Goal: Use online tool/utility: Use online tool/utility

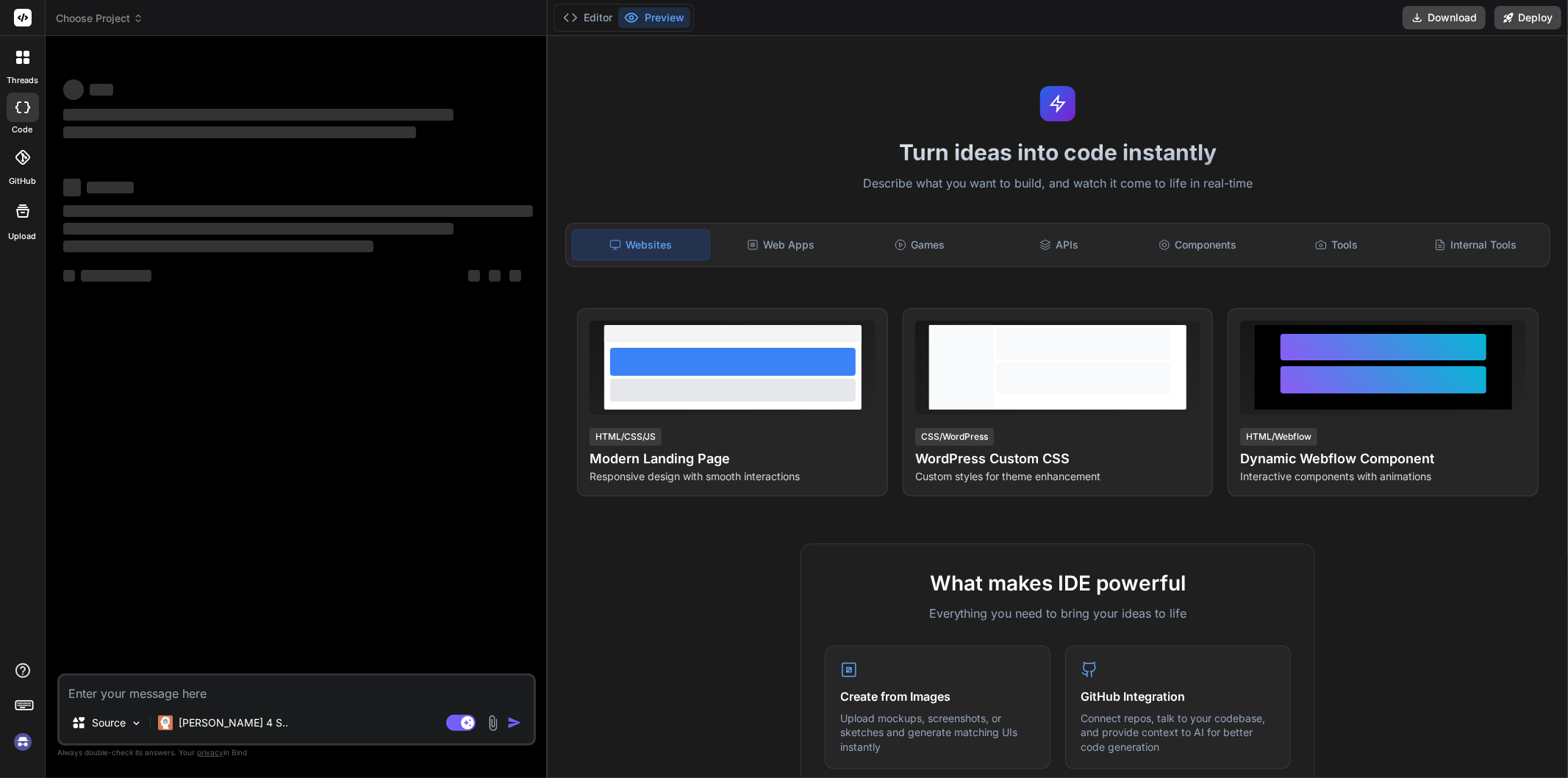
click at [245, 691] on textarea at bounding box center [296, 689] width 474 height 27
type textarea "x"
type textarea "g"
type textarea "x"
type textarea "gi"
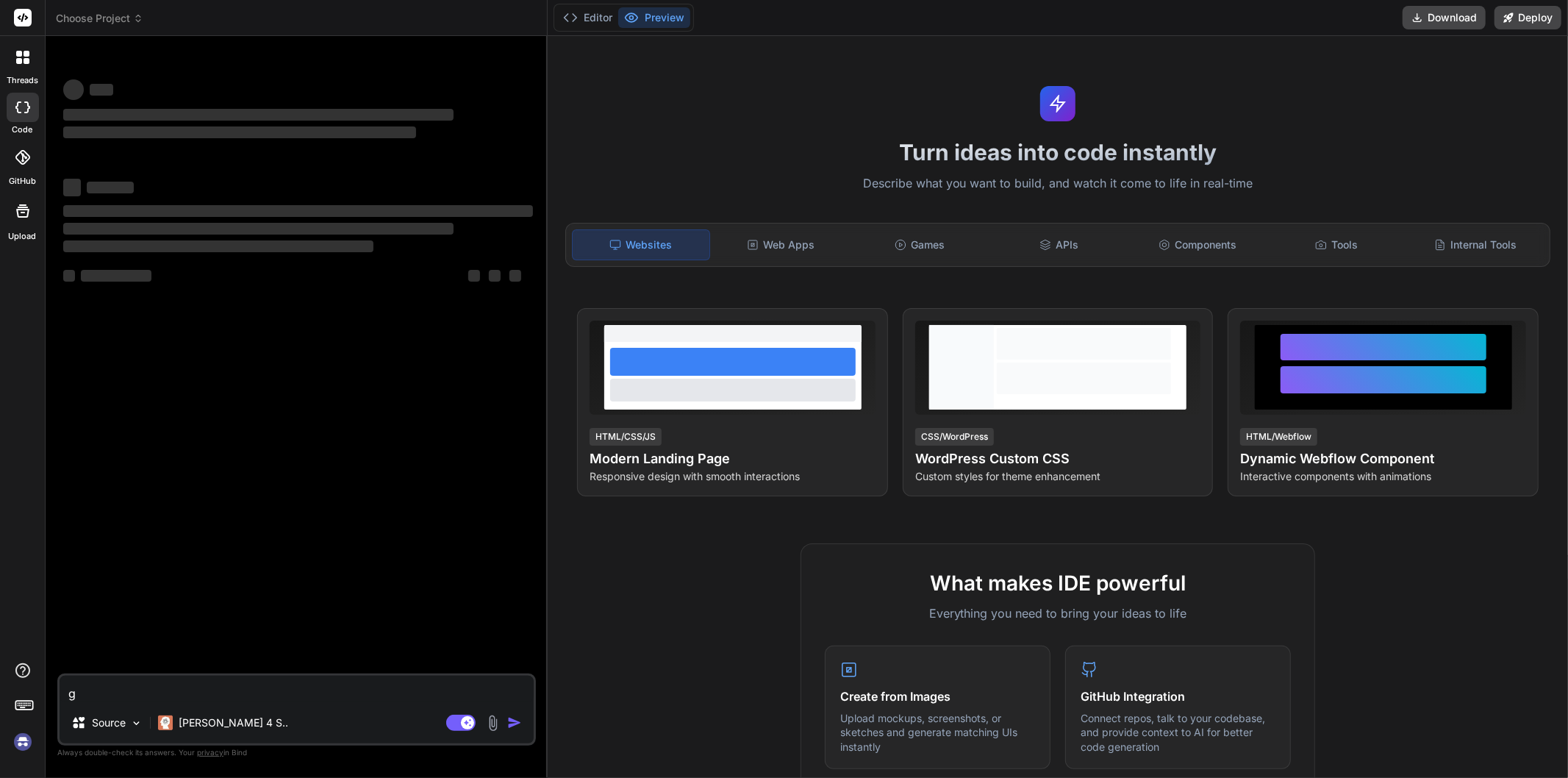
type textarea "x"
type textarea "giv"
type textarea "x"
type textarea "give"
type textarea "x"
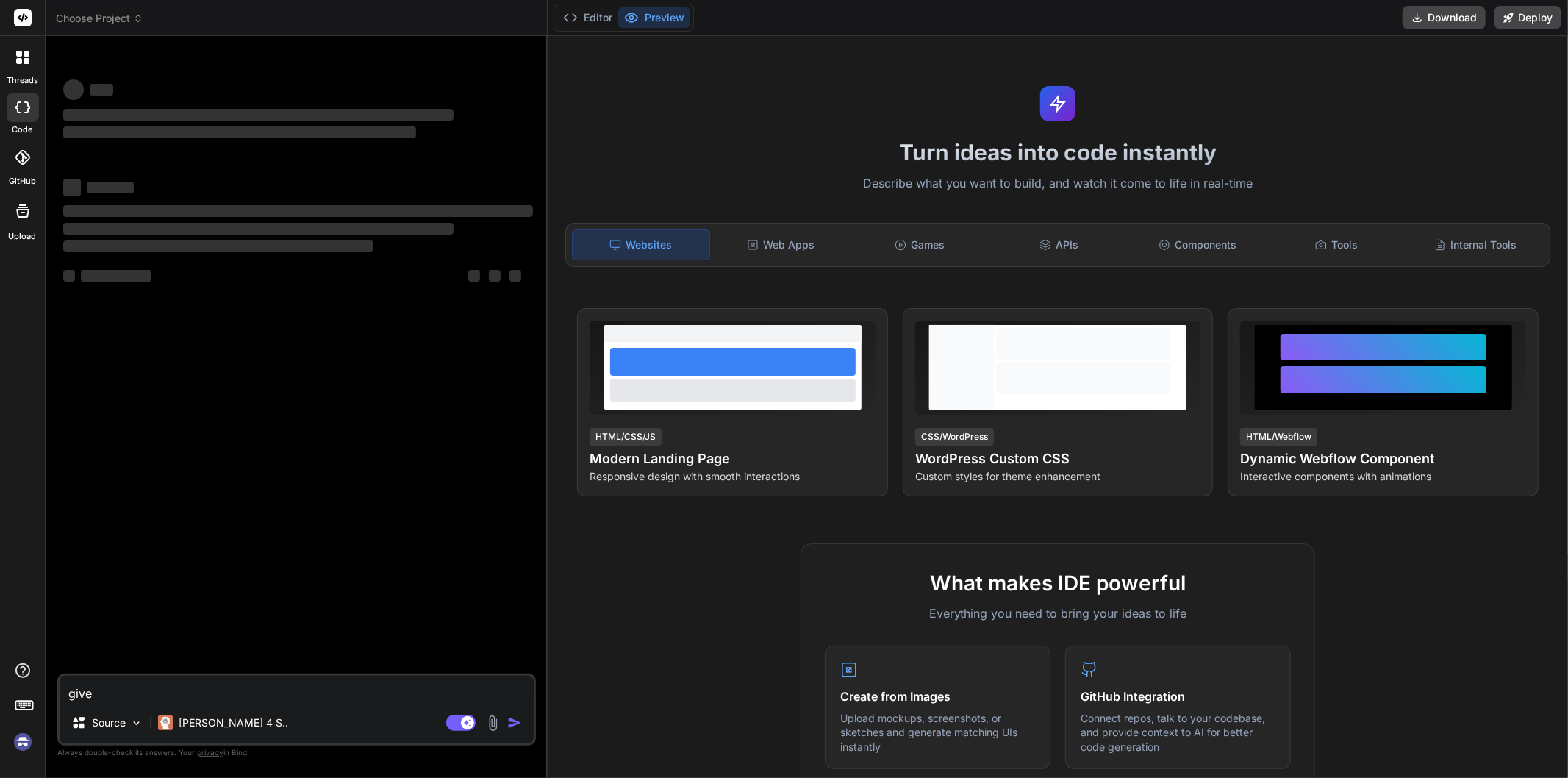
type textarea "given"
type textarea "x"
type textarea "given"
type textarea "x"
type textarea "given c"
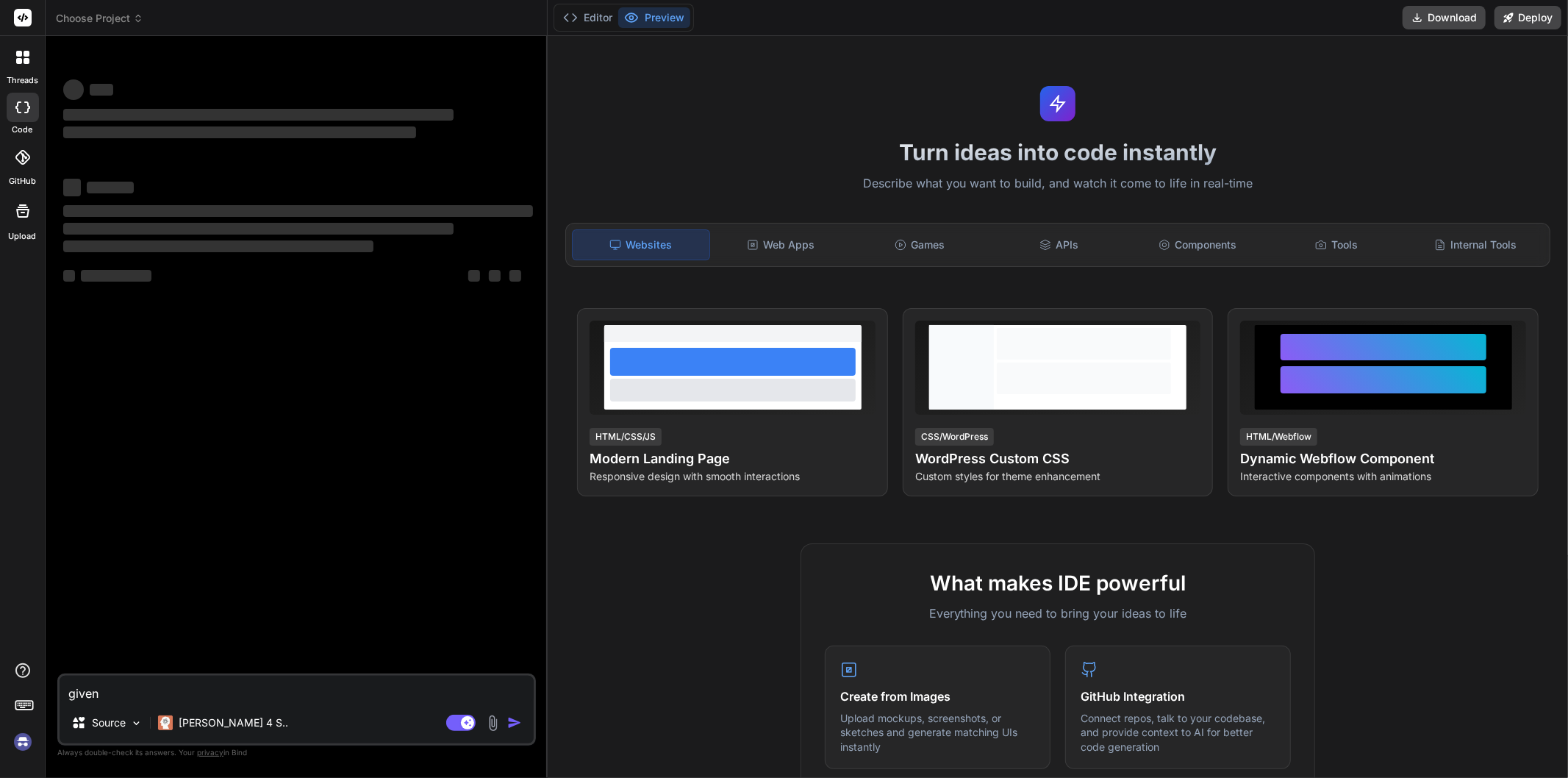
type textarea "x"
type textarea "given co"
type textarea "x"
type textarea "given cod"
type textarea "x"
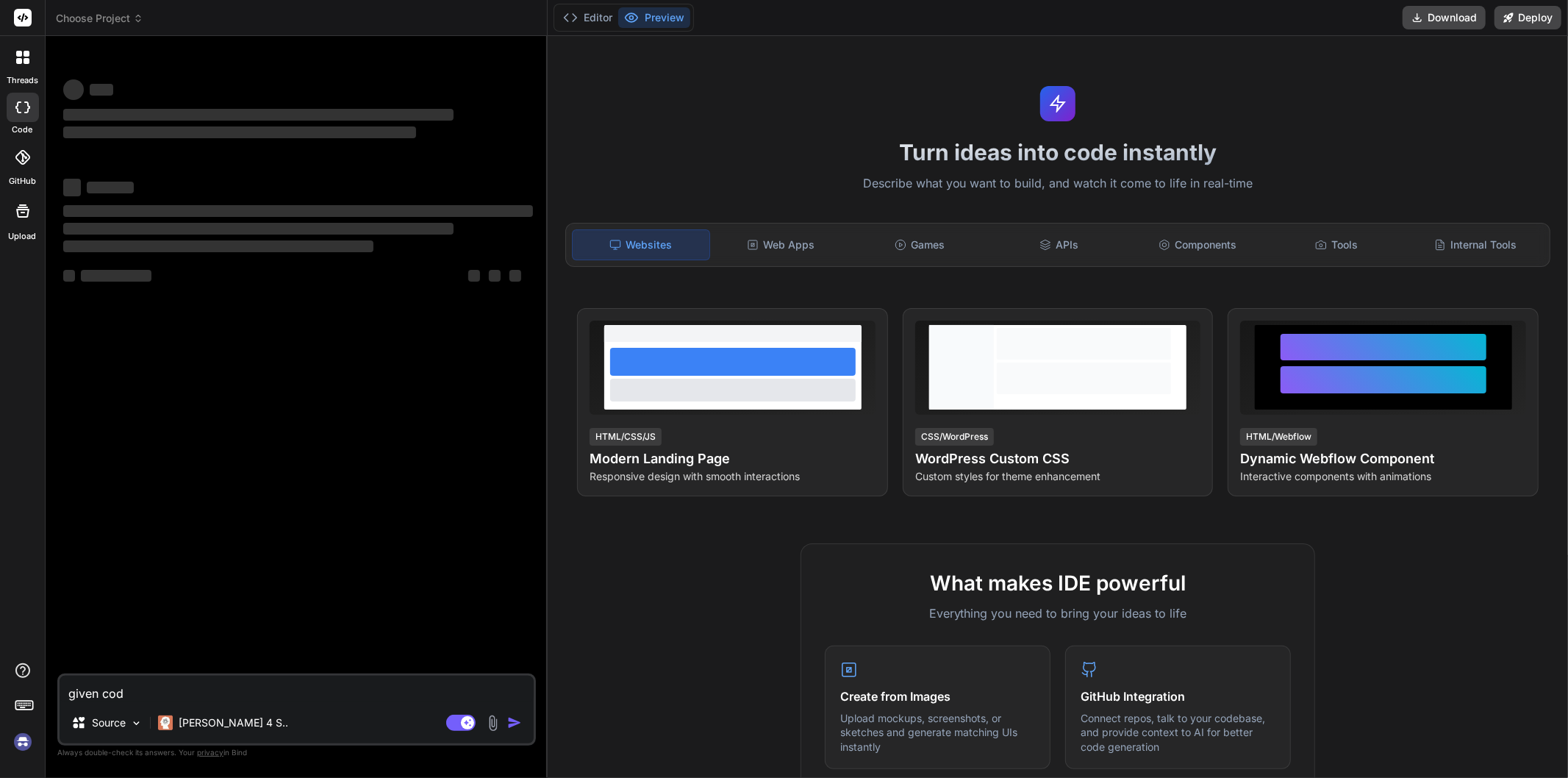
type textarea "given code"
type textarea "x"
type textarea "given code"
type textarea "x"
type textarea "given code public static void main(String[] args)throws Exception { [DOMAIN_NAM…"
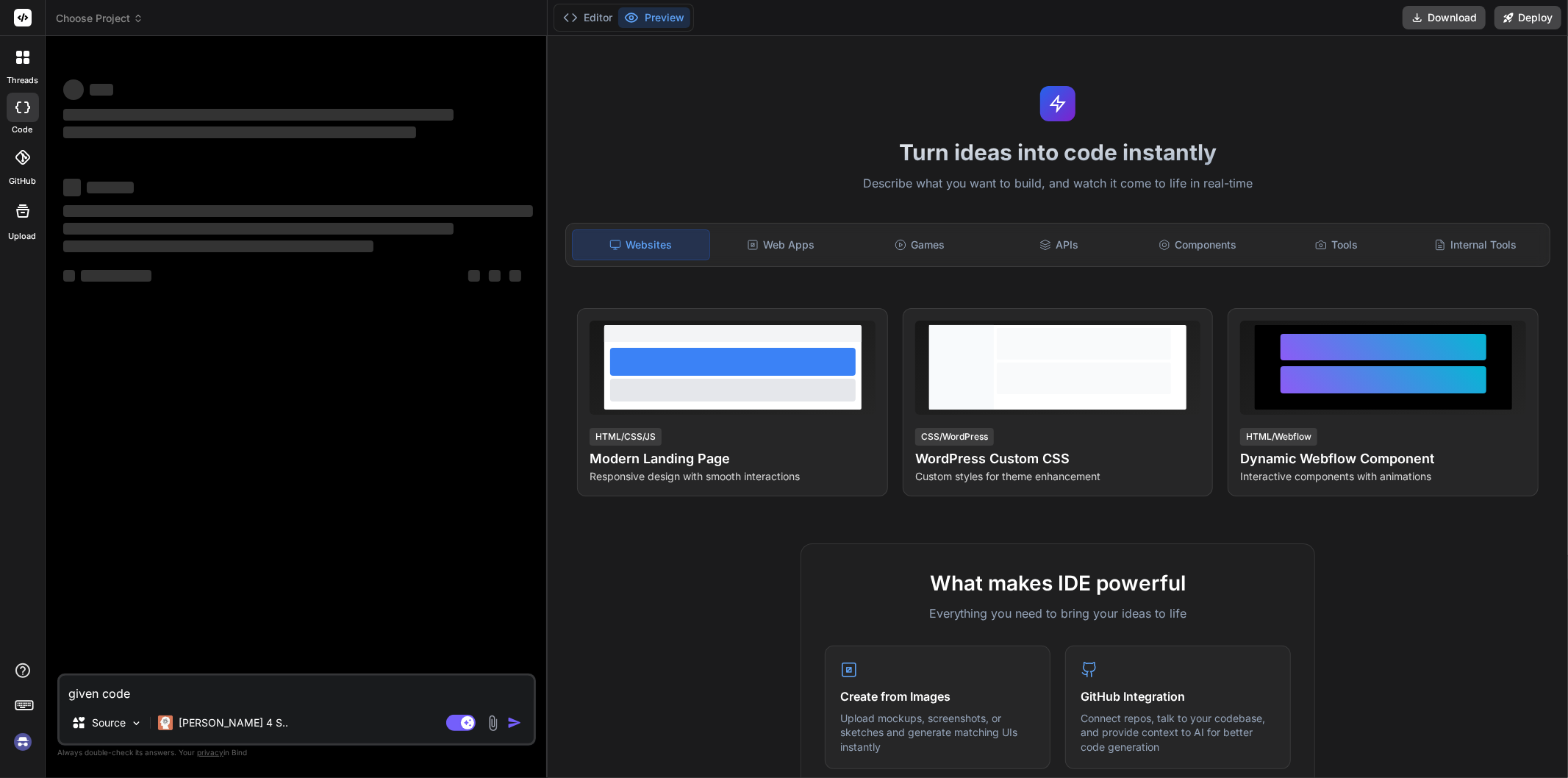
type textarea "x"
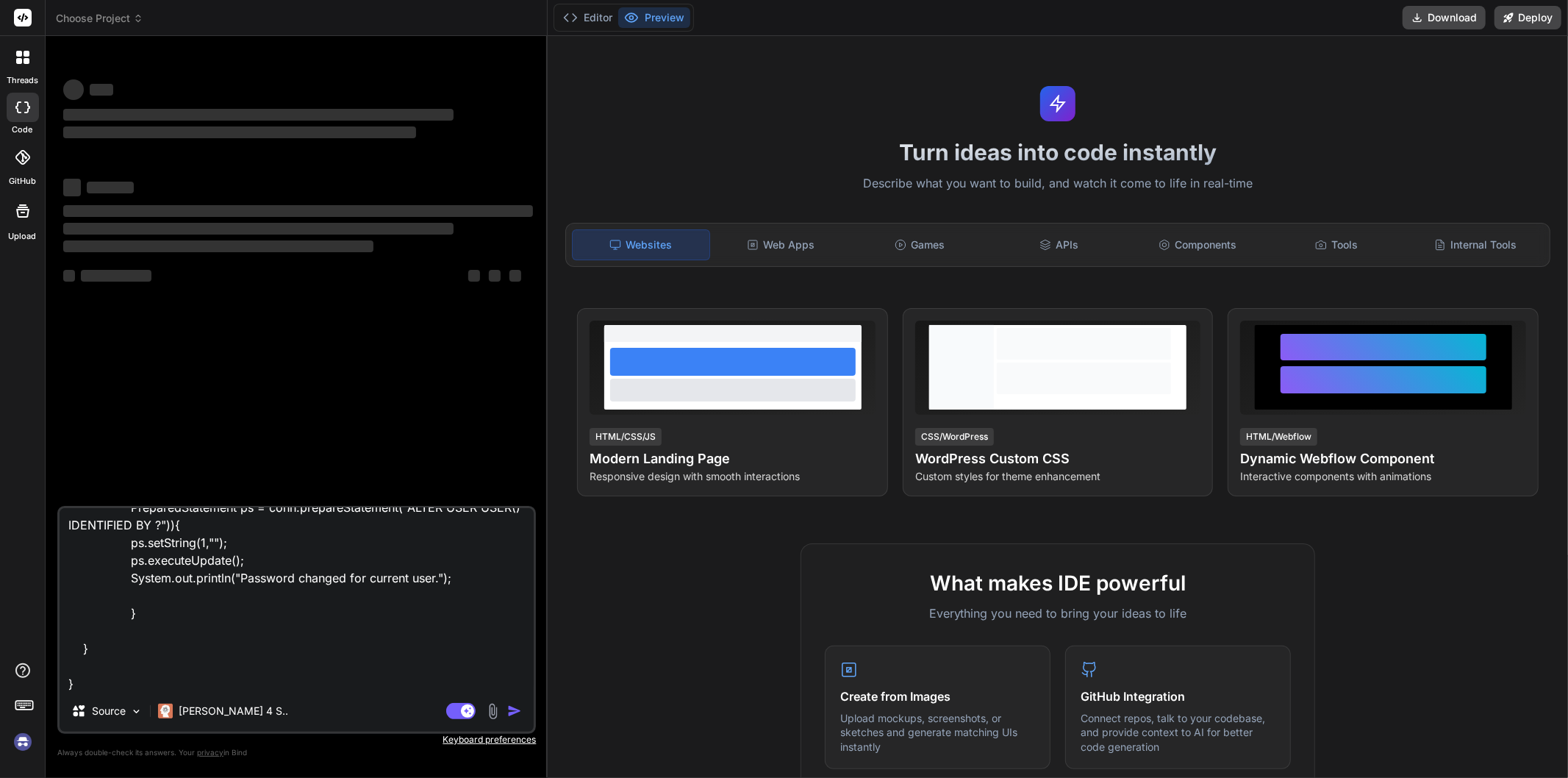
type textarea "given code public static void main(String[] args)throws Exception { [DOMAIN_NAM…"
type textarea "x"
type textarea "given code public static void main(String[] args)throws Exception { [DOMAIN_NAM…"
type textarea "x"
type textarea "given code public static void main(String[] args)throws Exception { [DOMAIN_NAM…"
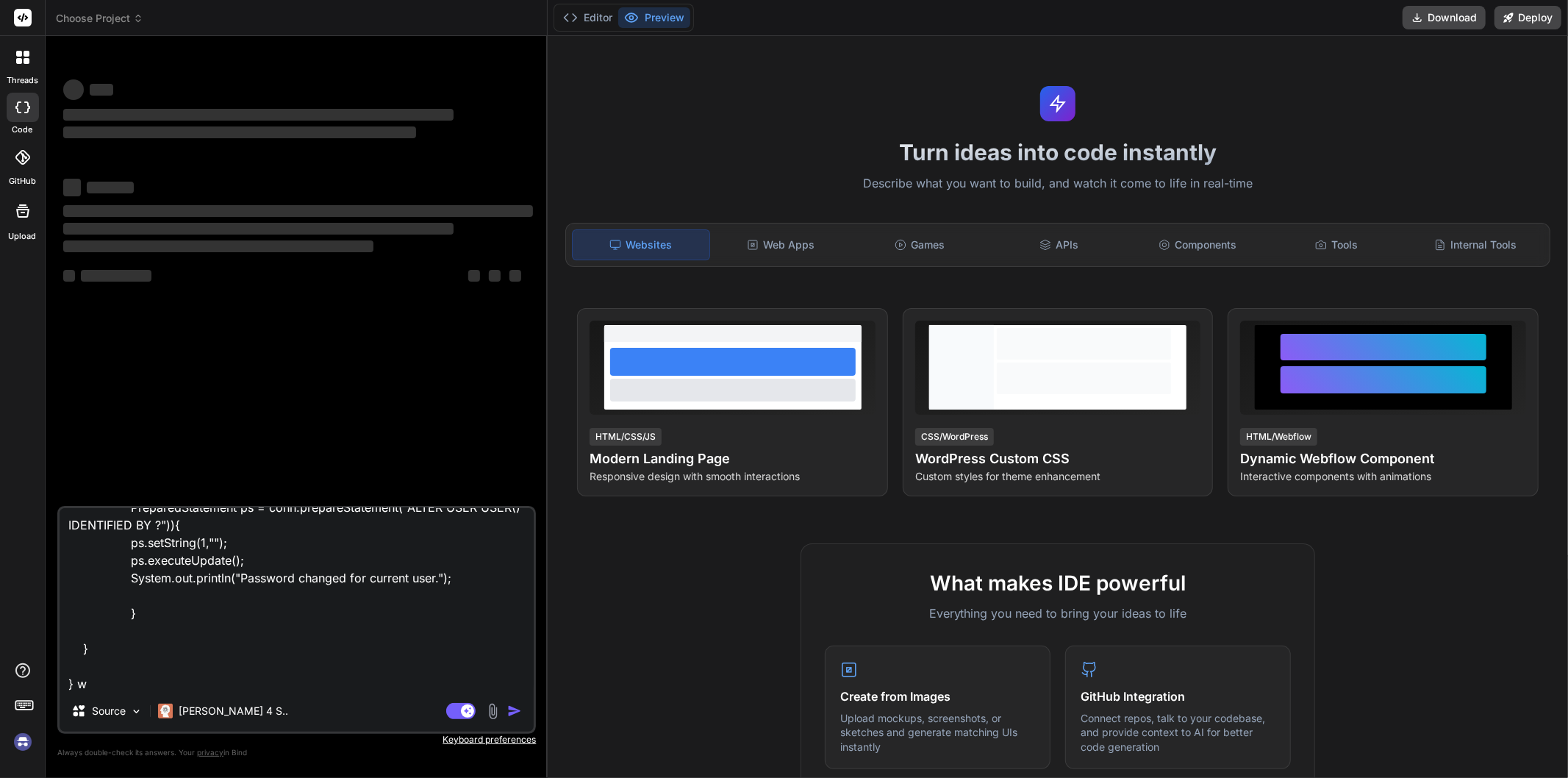
type textarea "x"
type textarea "given code public static void main(String[] args)throws Exception { [DOMAIN_NAM…"
type textarea "x"
type textarea "given code public static void main(String[] args)throws Exception { [DOMAIN_NAM…"
type textarea "x"
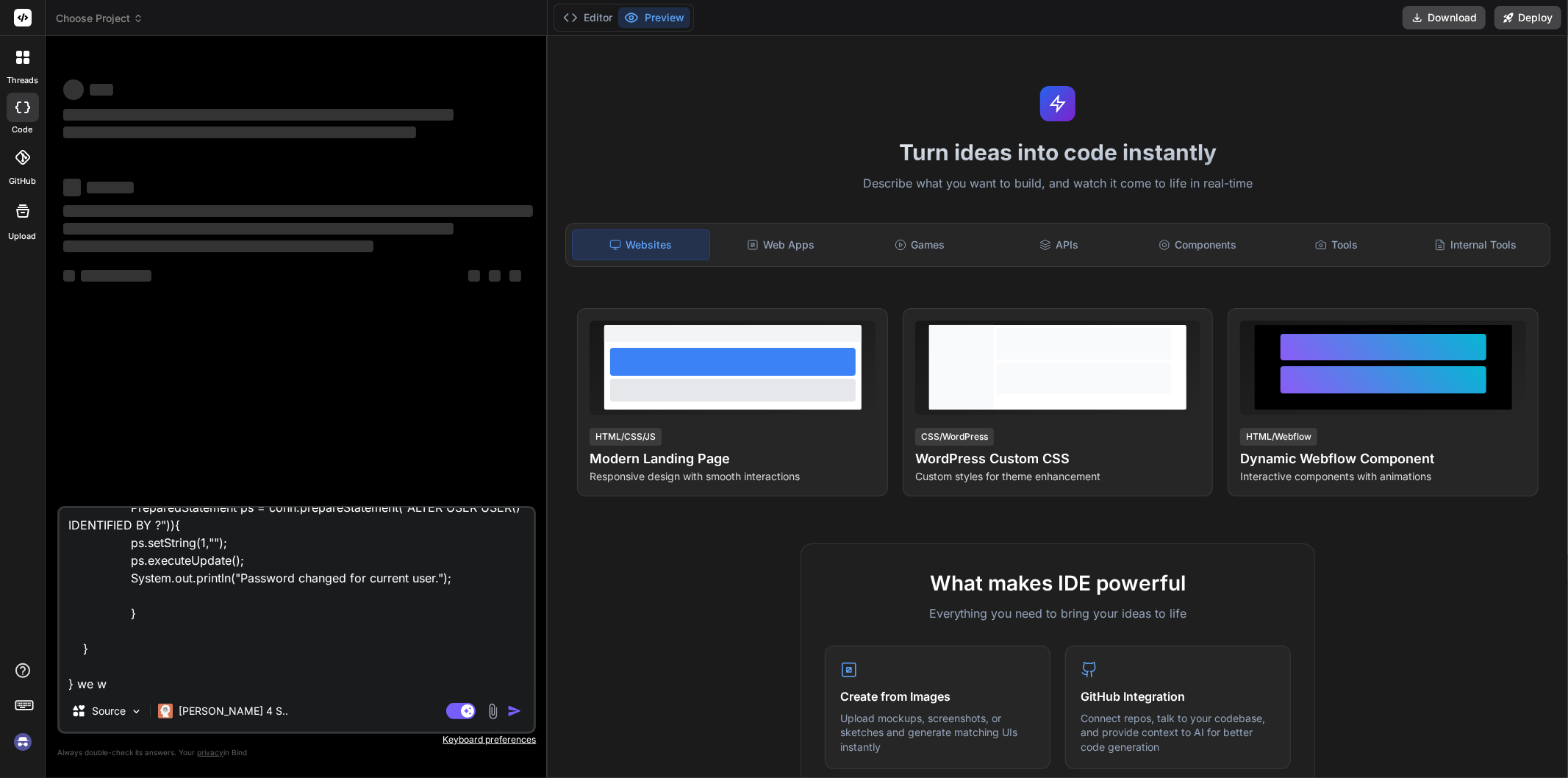
type textarea "given code public static void main(String[] args)throws Exception { [DOMAIN_NAM…"
type textarea "x"
type textarea "given code public static void main(String[] args)throws Exception { [DOMAIN_NAM…"
type textarea "x"
type textarea "given code public static void main(String[] args)throws Exception { [DOMAIN_NAM…"
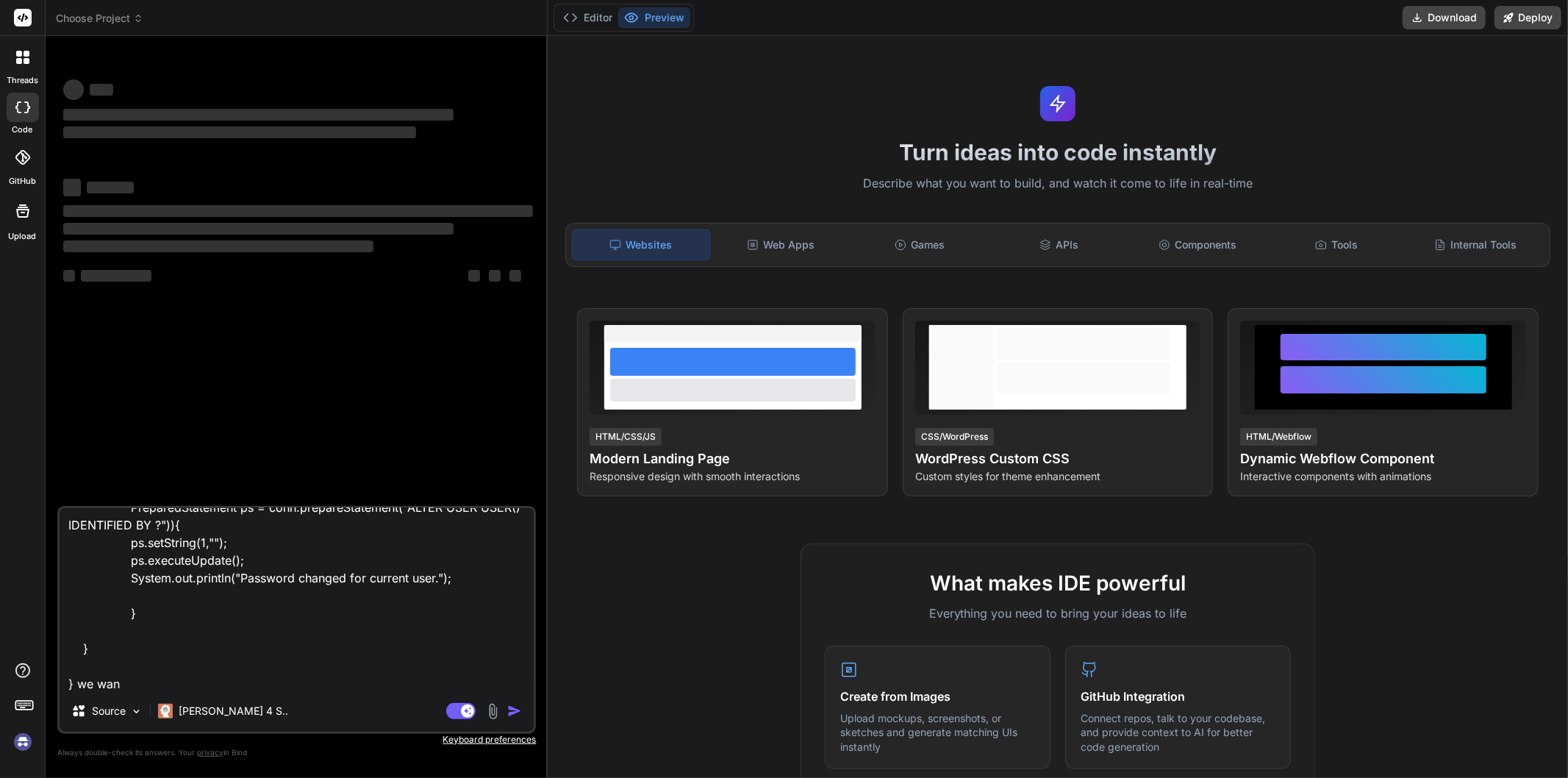
type textarea "x"
type textarea "given code public static void main(String[] args)throws Exception { [DOMAIN_NAM…"
type textarea "x"
type textarea "given code public static void main(String[] args)throws Exception { [DOMAIN_NAM…"
type textarea "x"
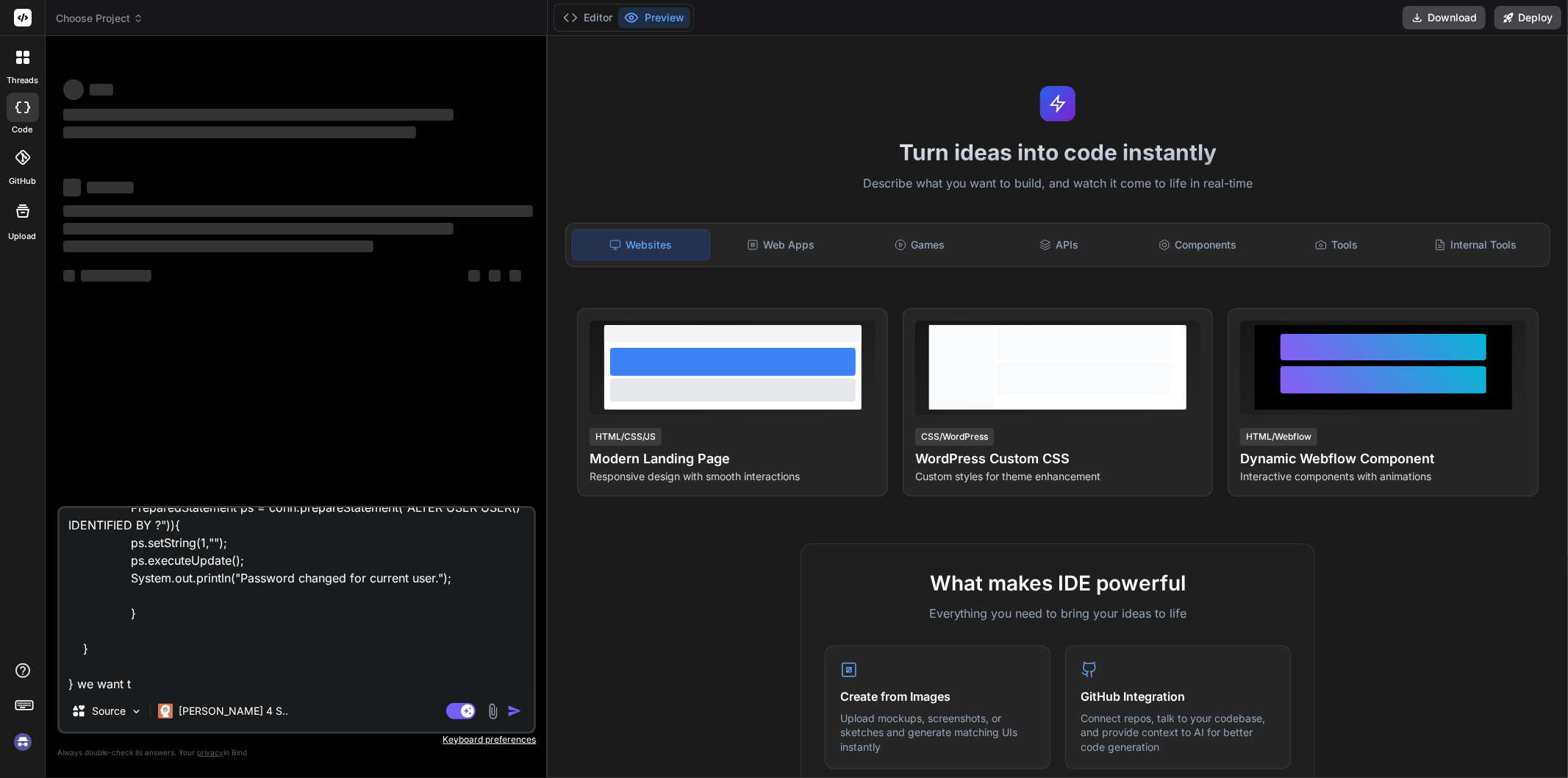
type textarea "given code public static void main(String[] args)throws Exception { [DOMAIN_NAM…"
type textarea "x"
type textarea "given code public static void main(String[] args)throws Exception { [DOMAIN_NAM…"
type textarea "x"
type textarea "given code public static void main(String[] args)throws Exception { [DOMAIN_NAM…"
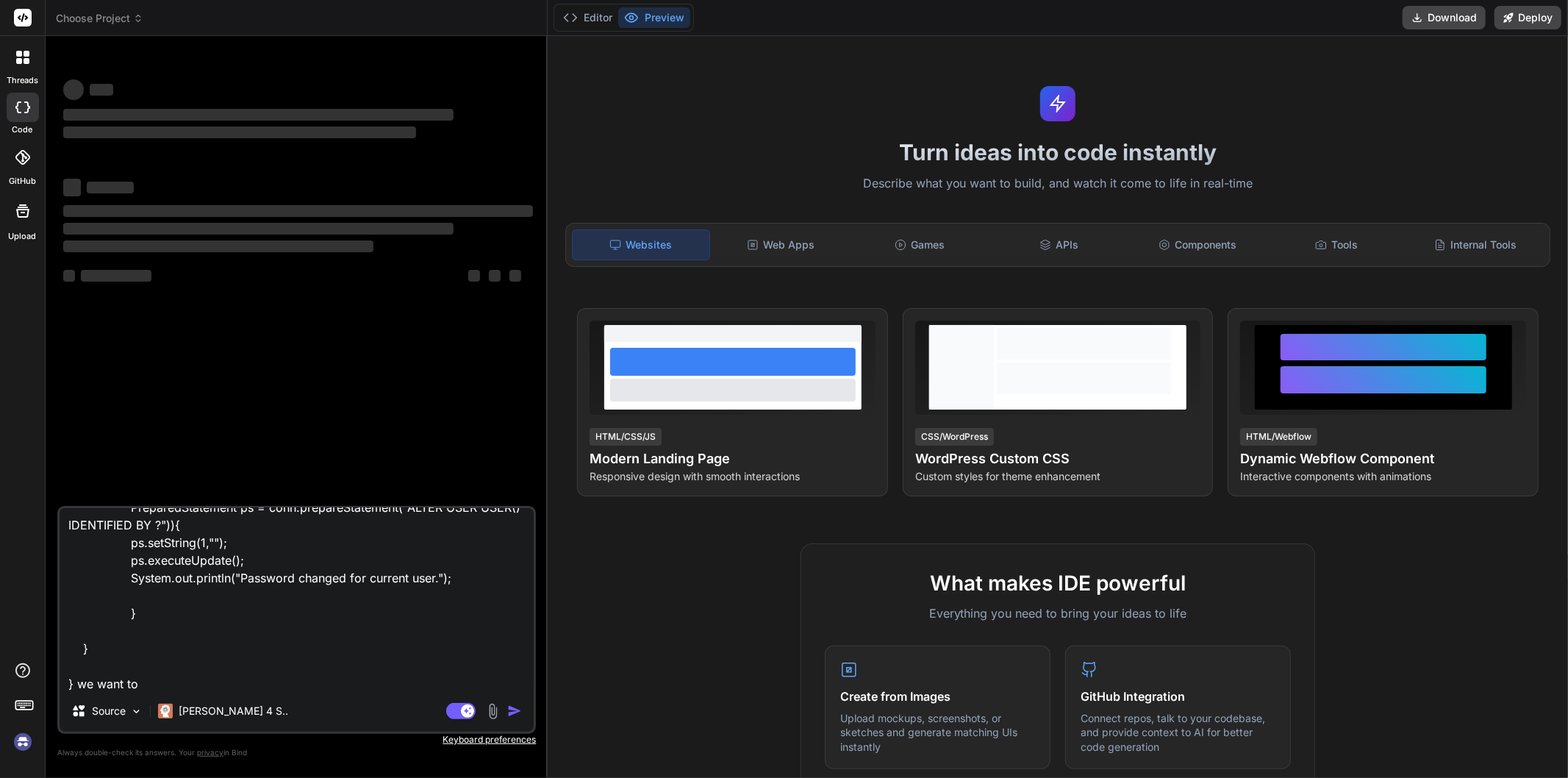
type textarea "x"
type textarea "given code public static void main(String[] args)throws Exception { [DOMAIN_NAM…"
type textarea "x"
type textarea "given code public static void main(String[] args)throws Exception { [DOMAIN_NAM…"
type textarea "x"
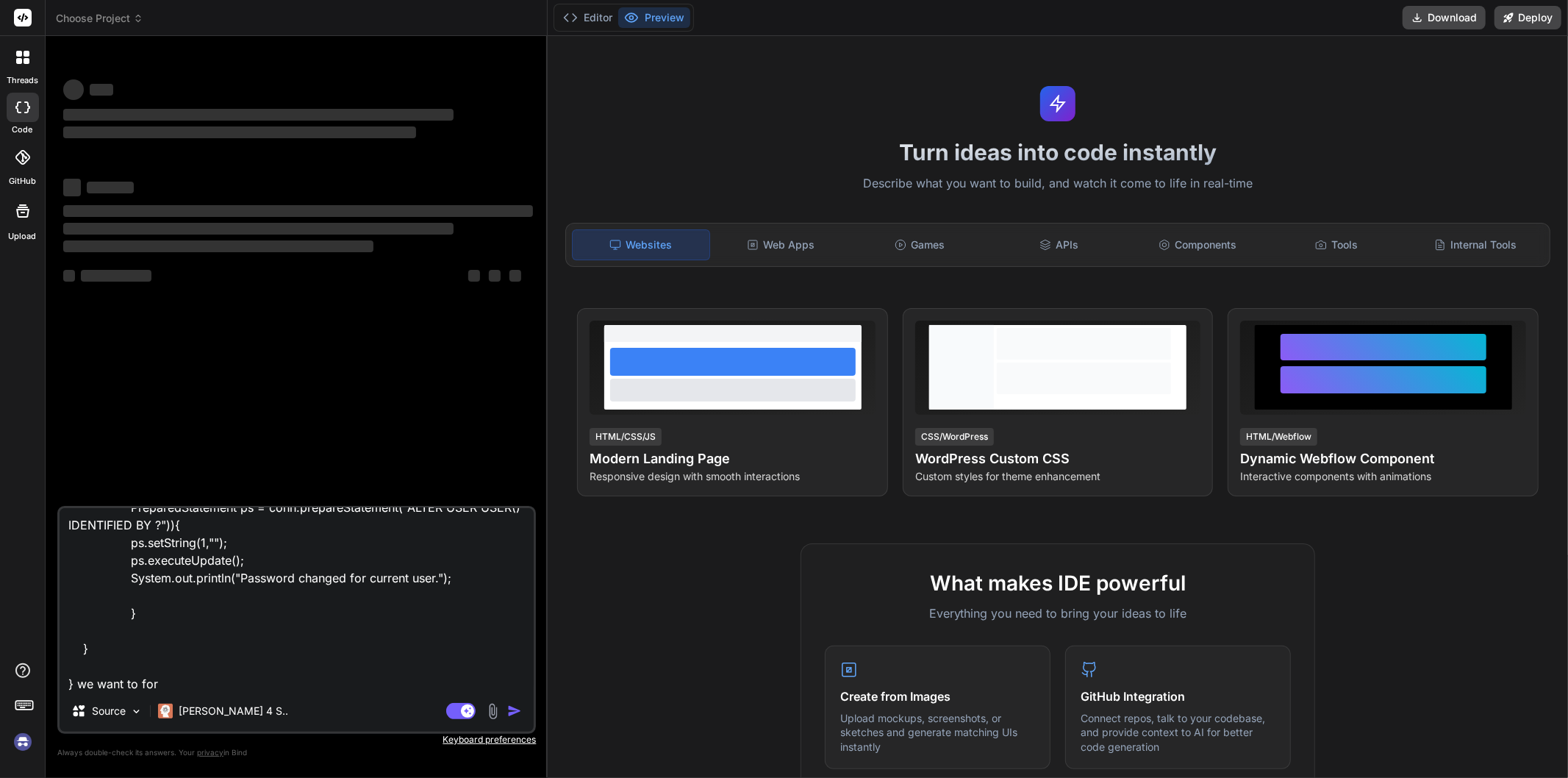
type textarea "given code public static void main(String[] args)throws Exception { [DOMAIN_NAM…"
type textarea "x"
type textarea "given code public static void main(String[] args)throws Exception { [DOMAIN_NAM…"
type textarea "x"
type textarea "given code public static void main(String[] args)throws Exception { [DOMAIN_NAM…"
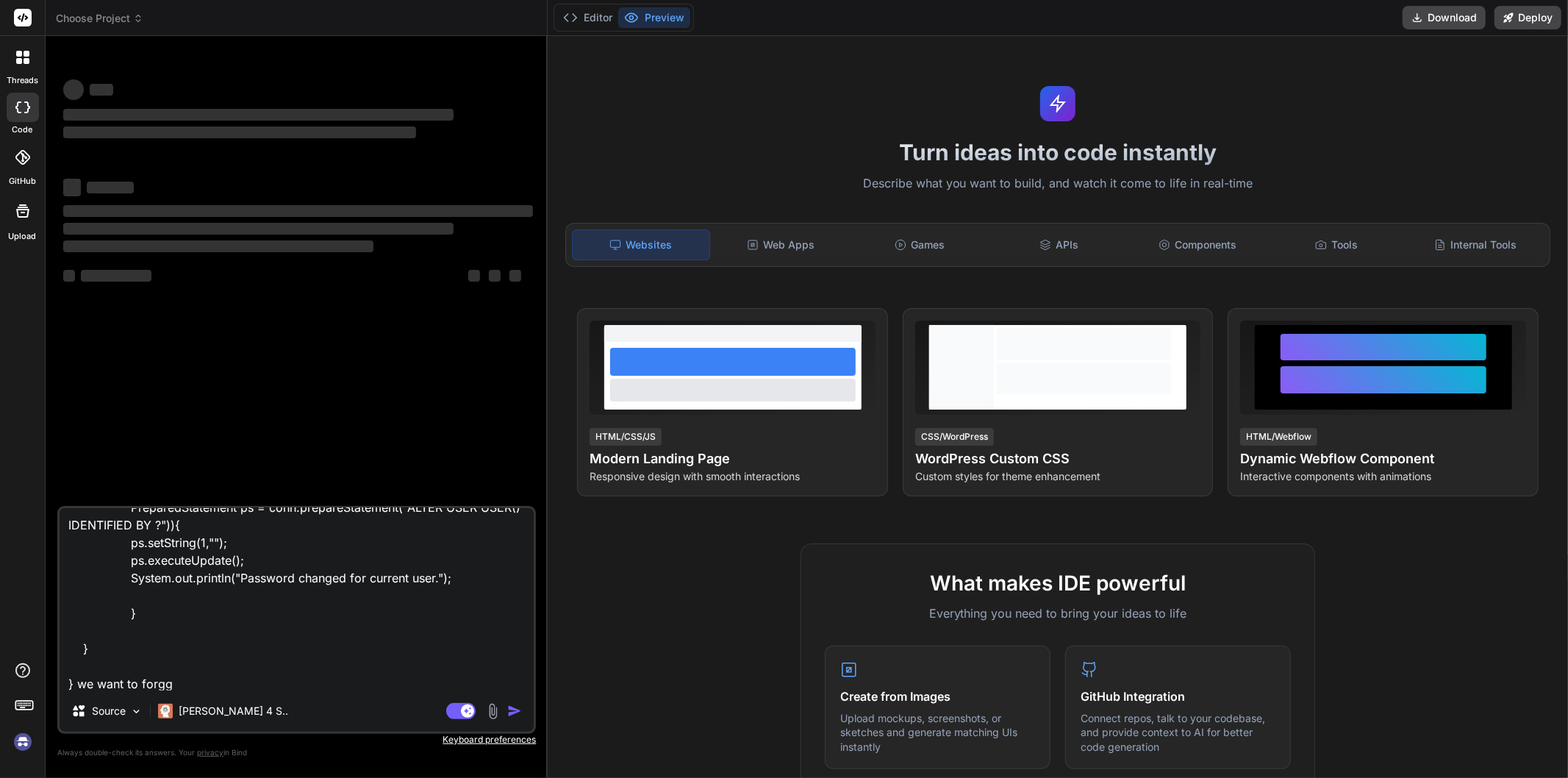
type textarea "x"
type textarea "given code public static void main(String[] args)throws Exception { [DOMAIN_NAM…"
type textarea "x"
type textarea "given code public static void main(String[] args)throws Exception { [DOMAIN_NAM…"
type textarea "x"
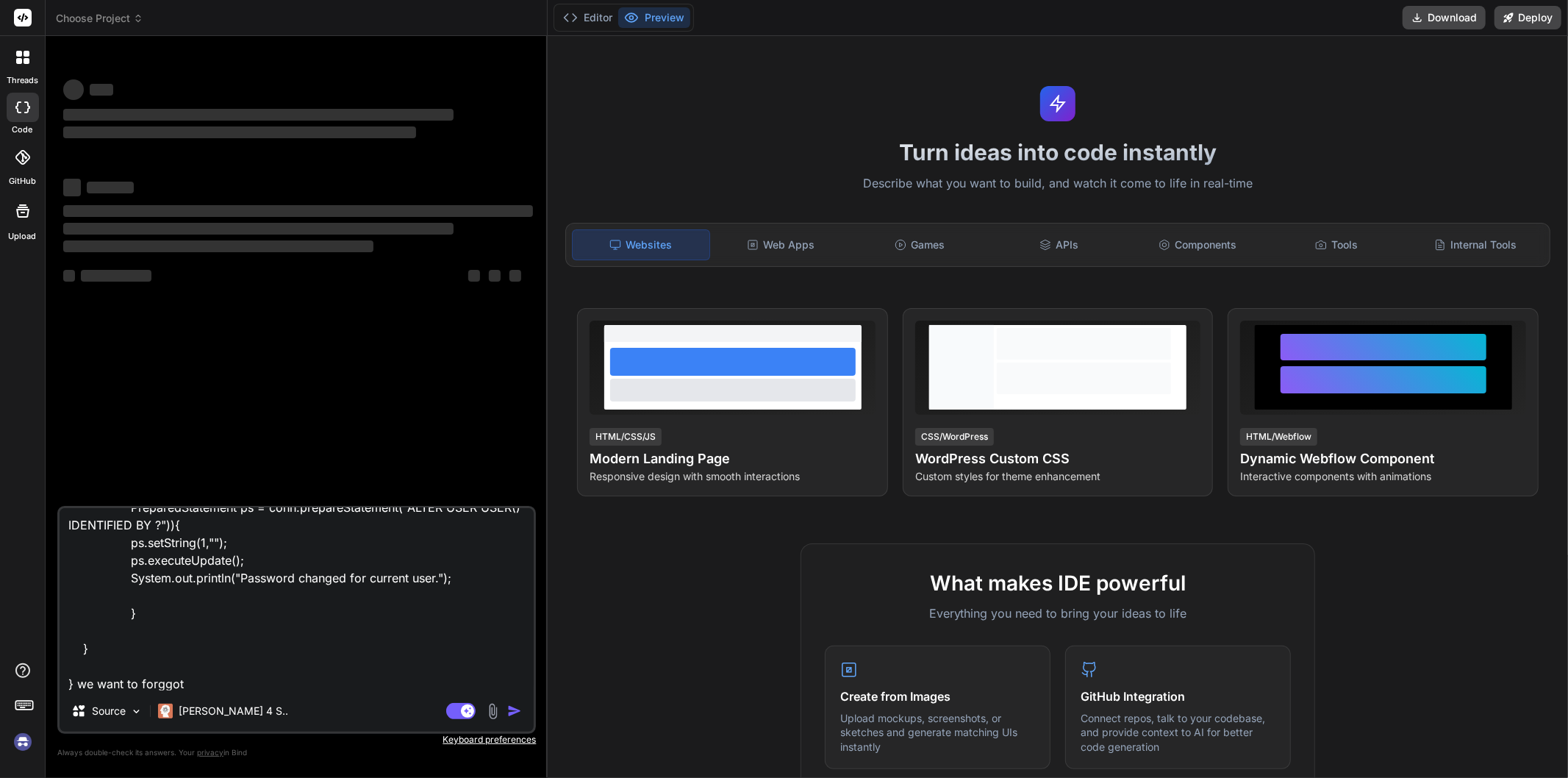
type textarea "given code public static void main(String[] args)throws Exception { [DOMAIN_NAM…"
type textarea "x"
type textarea "given code public static void main(String[] args)throws Exception { [DOMAIN_NAM…"
type textarea "x"
type textarea "given code public static void main(String[] args)throws Exception { [DOMAIN_NAM…"
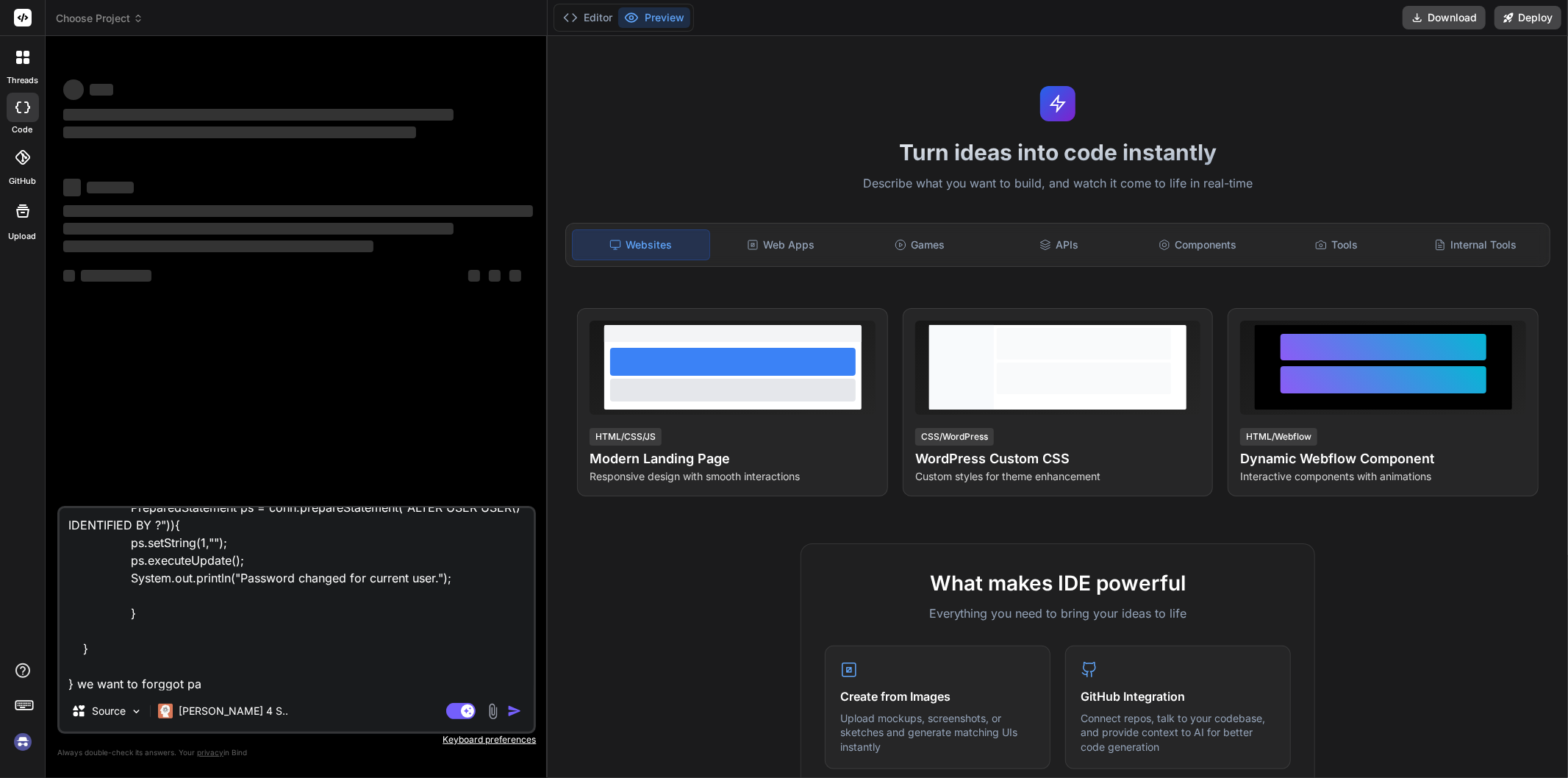
type textarea "x"
type textarea "given code public static void main(String[] args)throws Exception { [DOMAIN_NAM…"
type textarea "x"
type textarea "given code public static void main(String[] args)throws Exception { [DOMAIN_NAM…"
type textarea "x"
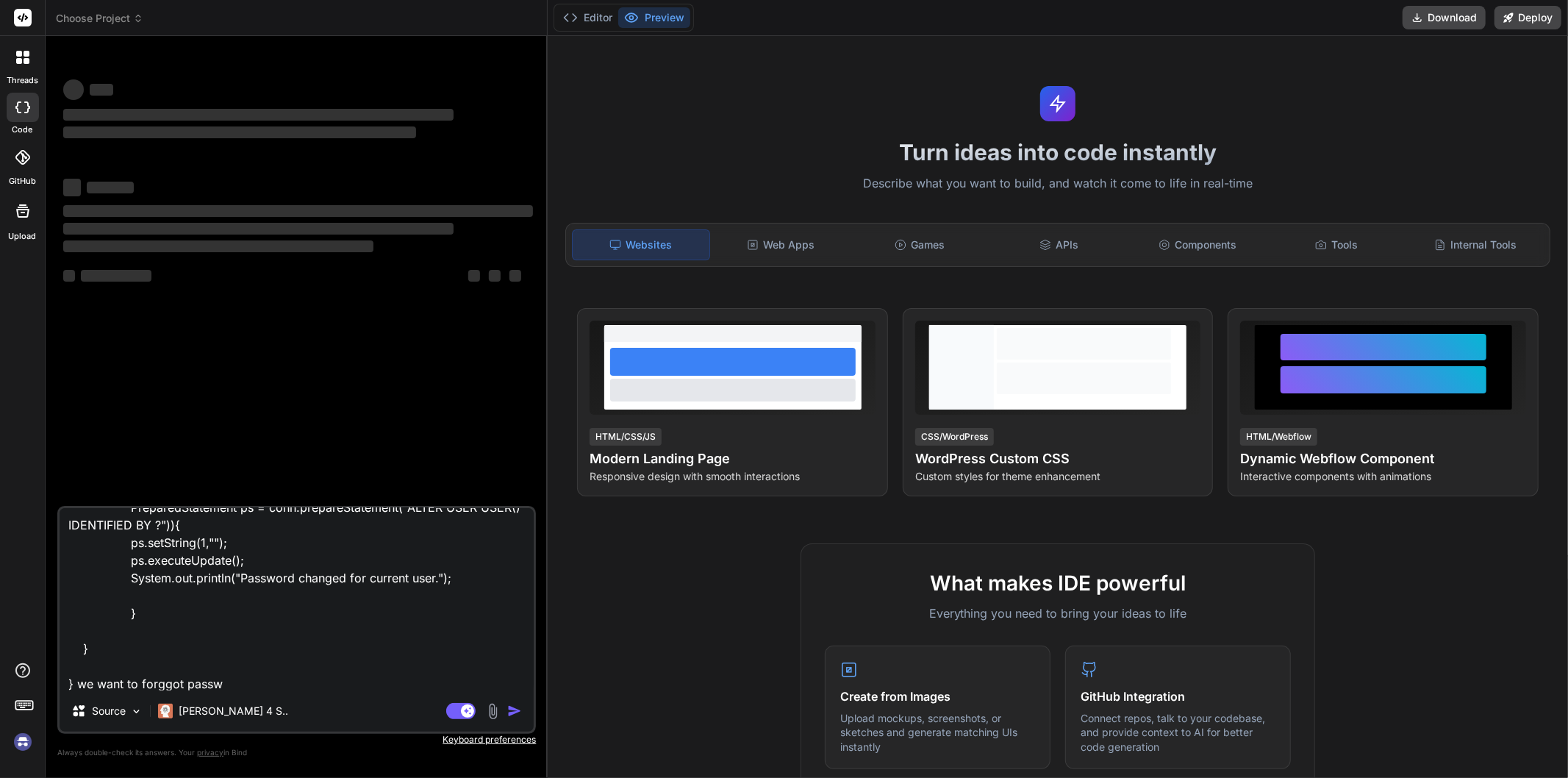
type textarea "given code public static void main(String[] args)throws Exception { [DOMAIN_NAM…"
type textarea "x"
type textarea "given code public static void main(String[] args)throws Exception { [DOMAIN_NAM…"
type textarea "x"
type textarea "given code public static void main(String[] args)throws Exception { [DOMAIN_NAM…"
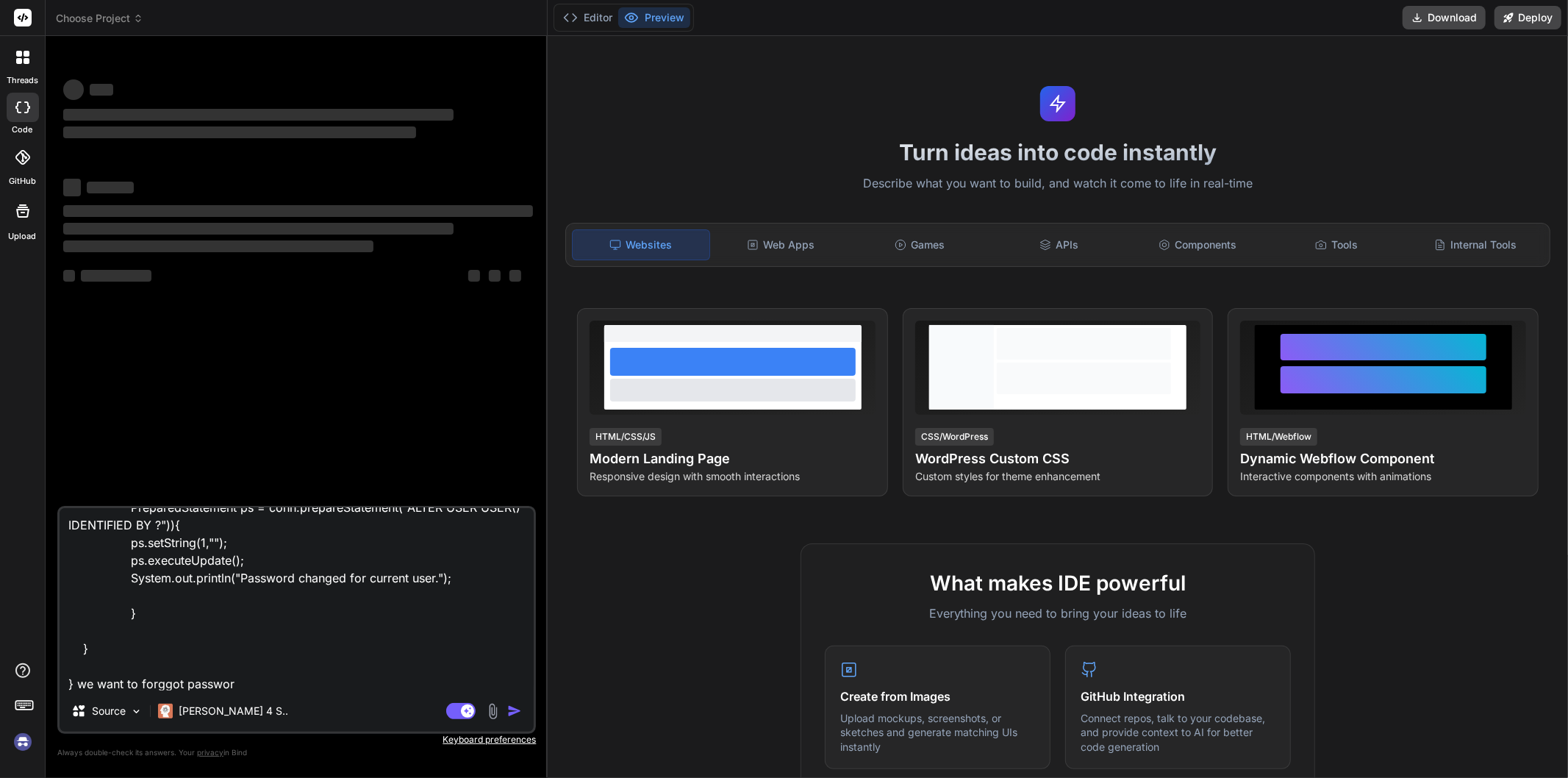
type textarea "x"
type textarea "given code public static void main(String[] args)throws Exception { [DOMAIN_NAM…"
type textarea "x"
type textarea "given code public static void main(String[] args)throws Exception { [DOMAIN_NAM…"
type textarea "x"
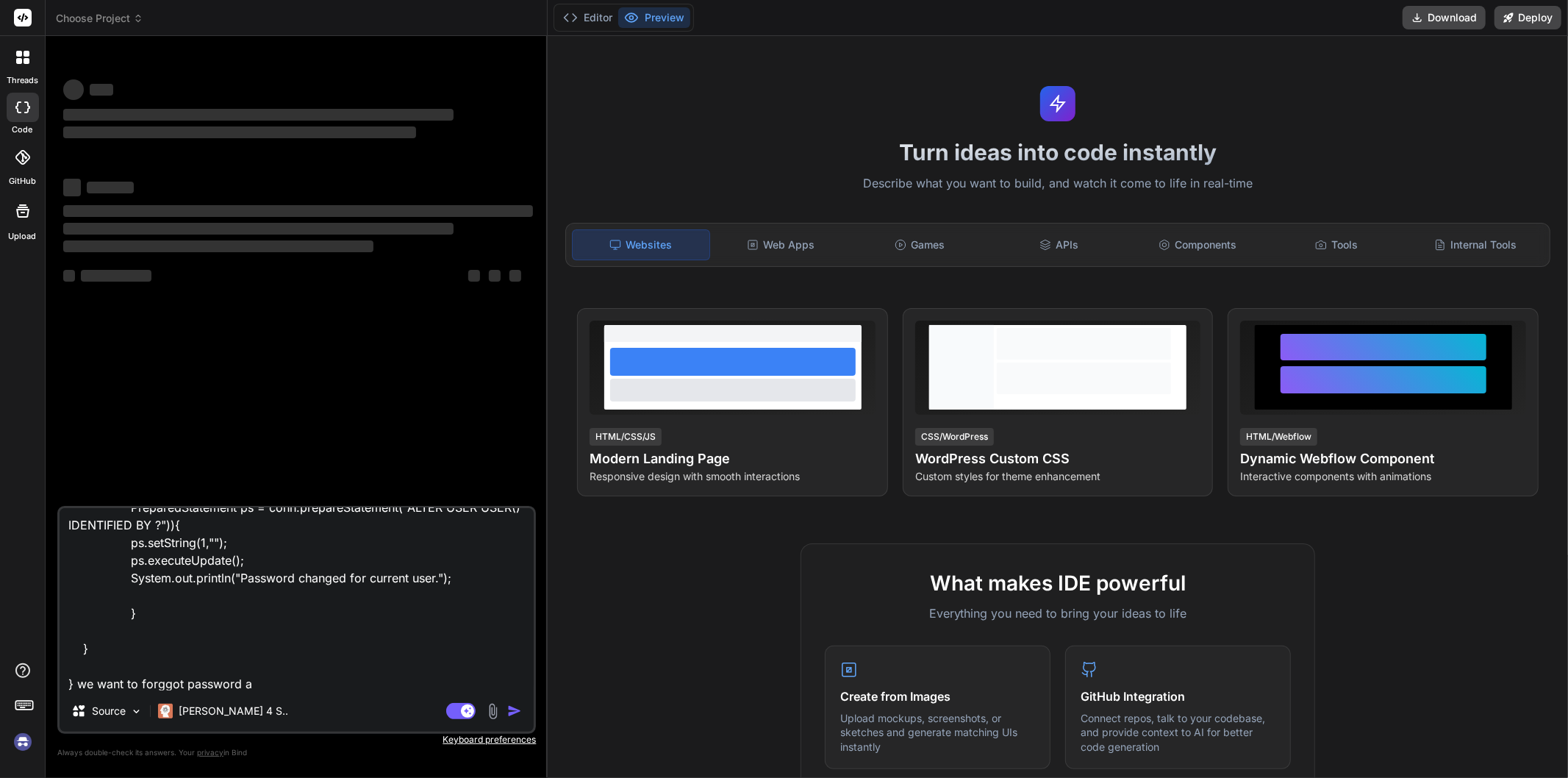
type textarea "given code public static void main(String[] args)throws Exception { [DOMAIN_NAM…"
type textarea "x"
type textarea "given code public static void main(String[] args)throws Exception { [DOMAIN_NAM…"
type textarea "x"
type textarea "given code public static void main(String[] args)throws Exception { [DOMAIN_NAM…"
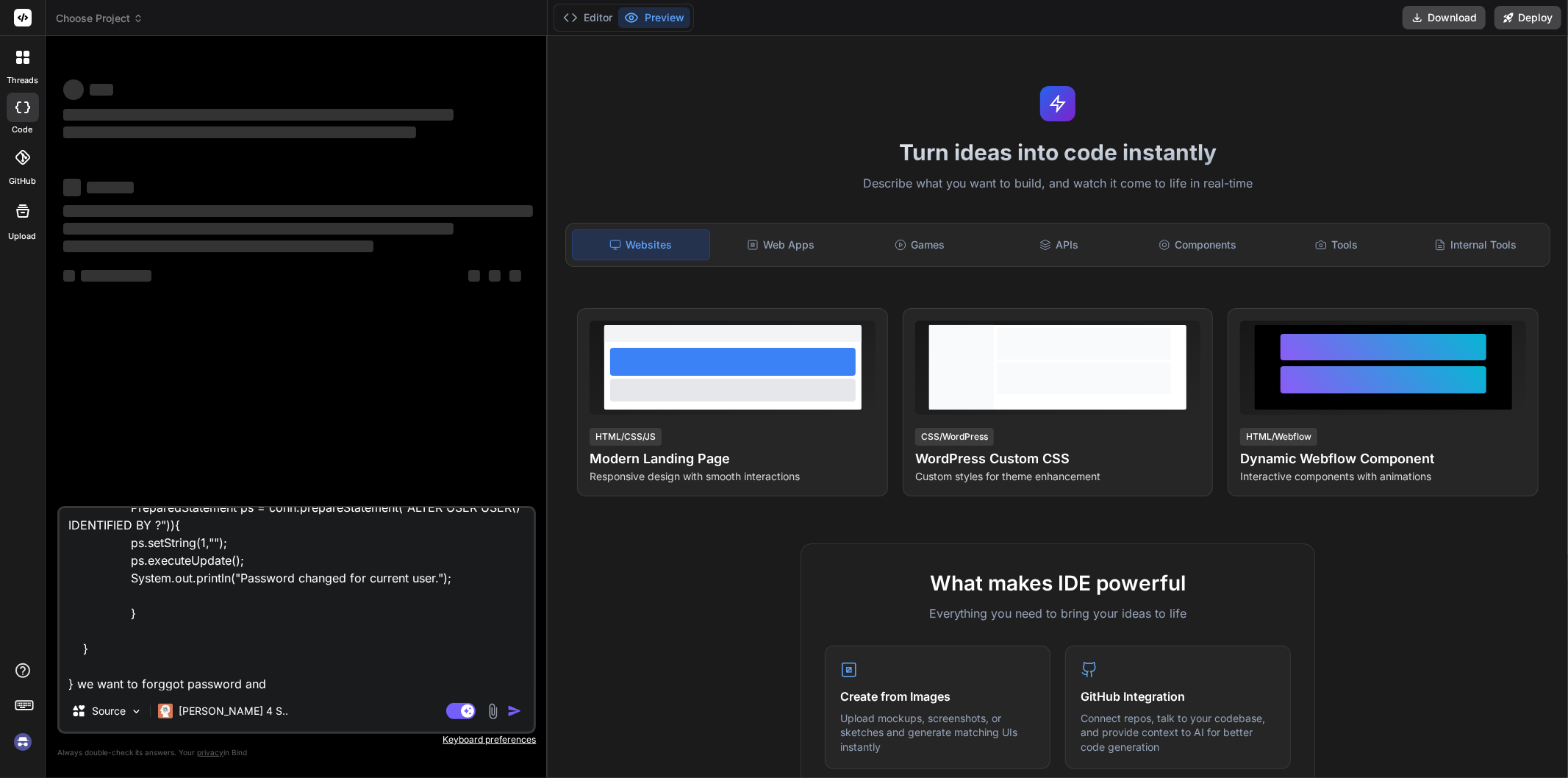
type textarea "x"
type textarea "given code public static void main(String[] args)throws Exception { [DOMAIN_NAM…"
type textarea "x"
type textarea "given code public static void main(String[] args)throws Exception { [DOMAIN_NAM…"
type textarea "x"
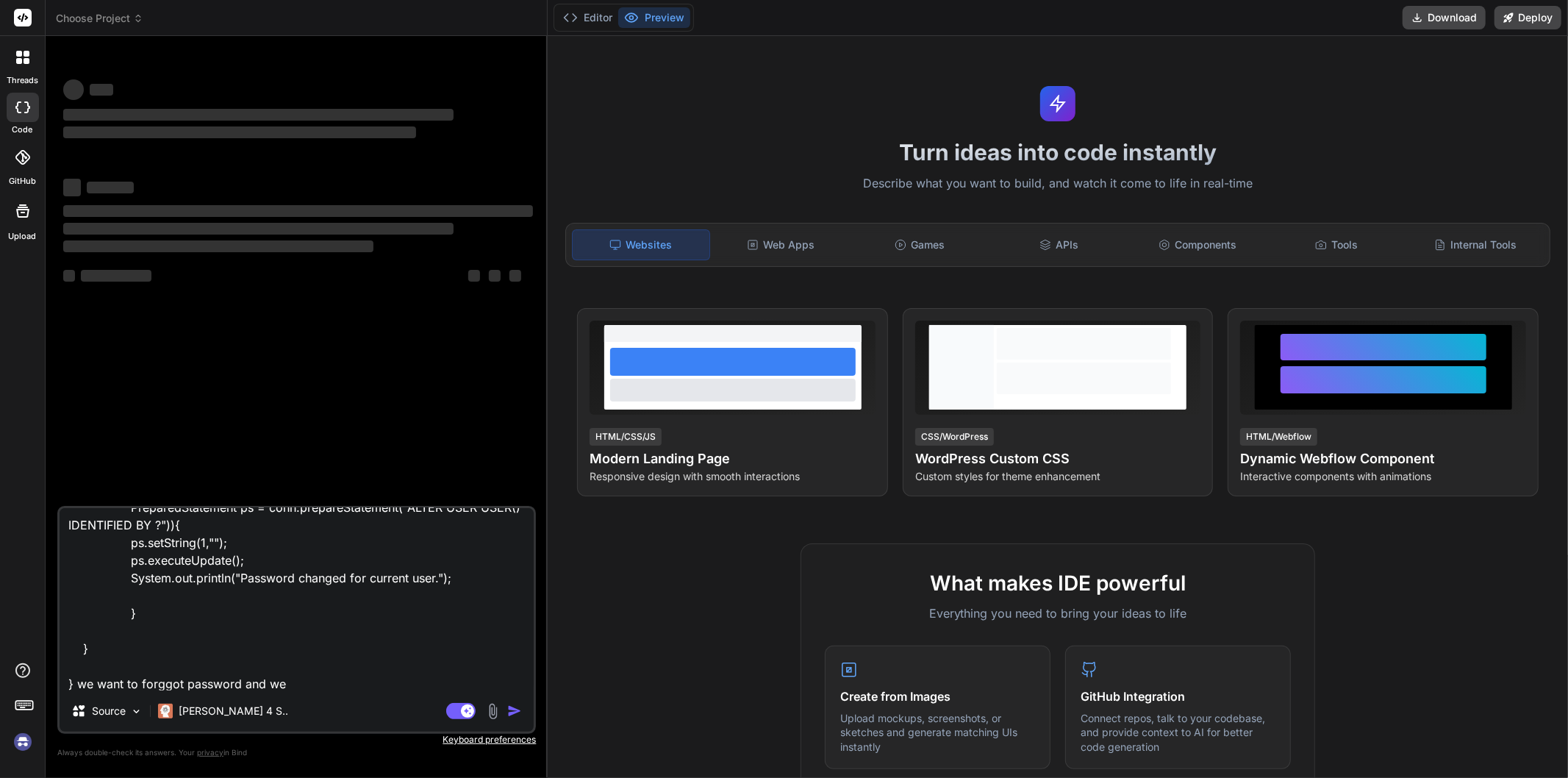
type textarea "given code public static void main(String[] args)throws Exception { [DOMAIN_NAM…"
type textarea "x"
type textarea "given code public static void main(String[] args)throws Exception { [DOMAIN_NAM…"
type textarea "x"
type textarea "given code public static void main(String[] args)throws Exception { [DOMAIN_NAM…"
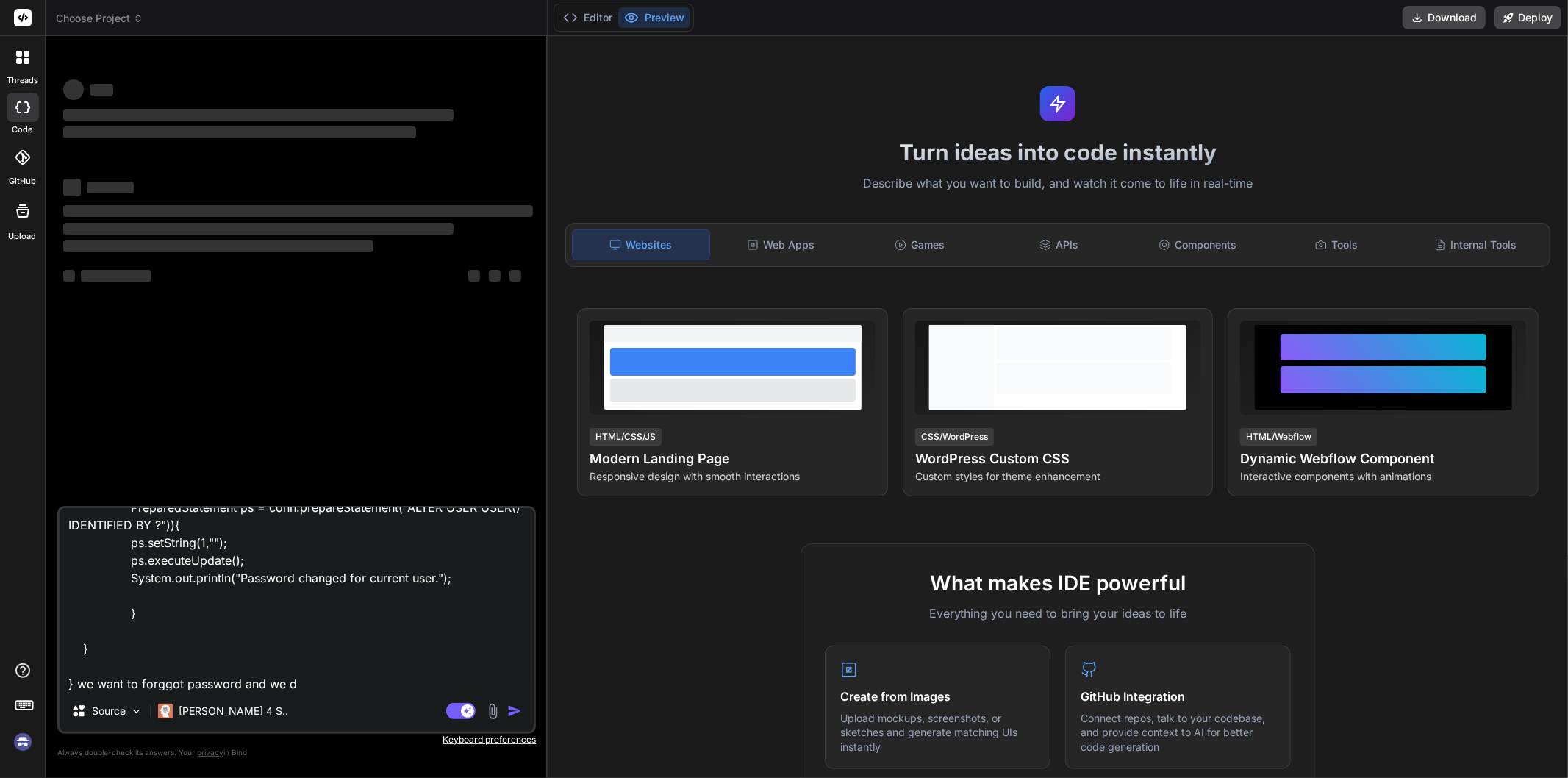
type textarea "x"
type textarea "given code public static void main(String[] args)throws Exception { [DOMAIN_NAM…"
type textarea "x"
type textarea "given code public static void main(String[] args)throws Exception { [DOMAIN_NAM…"
type textarea "x"
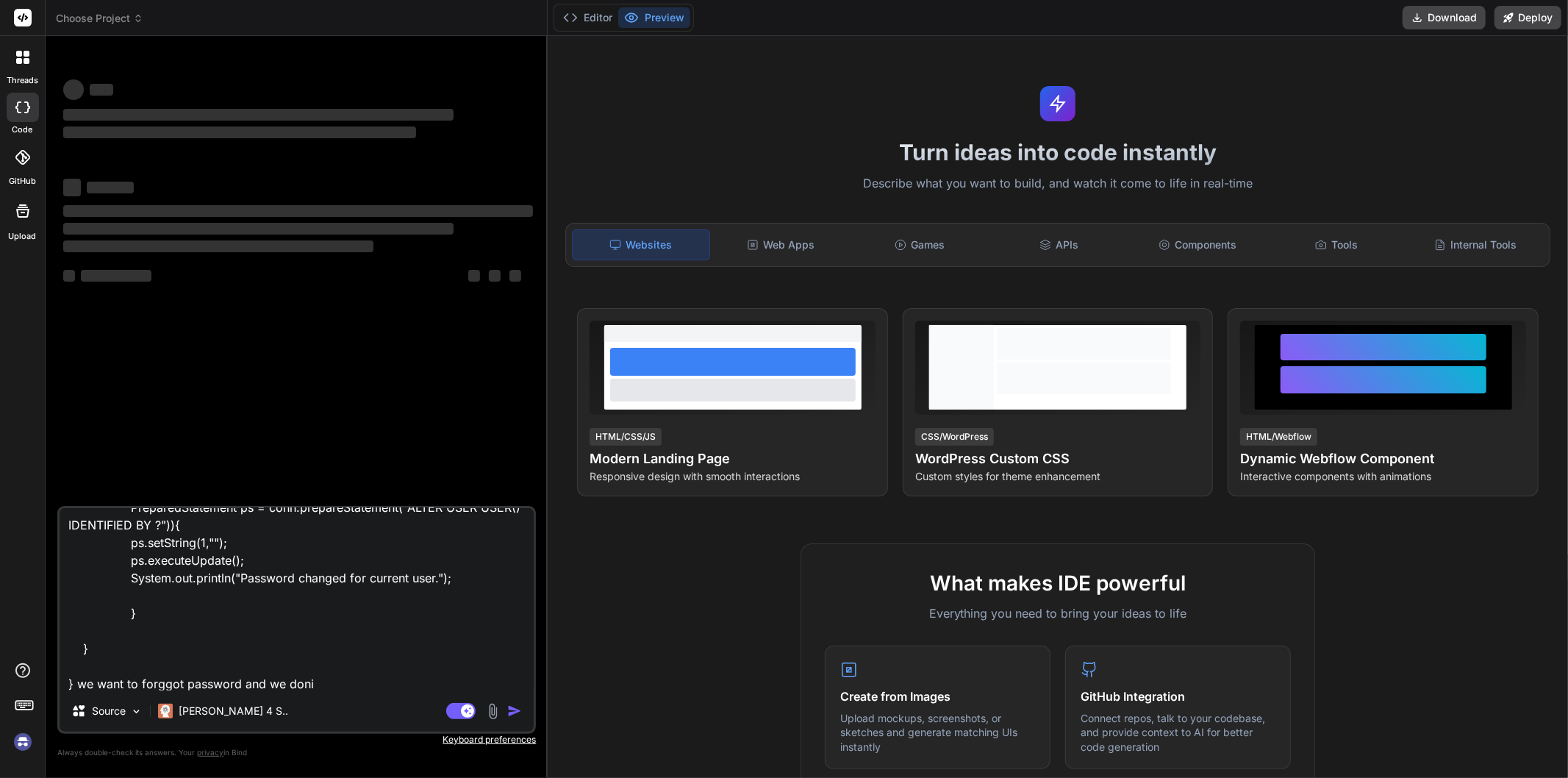
type textarea "given code public static void main(String[] args)throws Exception { [DOMAIN_NAM…"
type textarea "x"
type textarea "given code public static void main(String[] args)throws Exception { [DOMAIN_NAM…"
type textarea "x"
type textarea "given code public static void main(String[] args)throws Exception { [DOMAIN_NAM…"
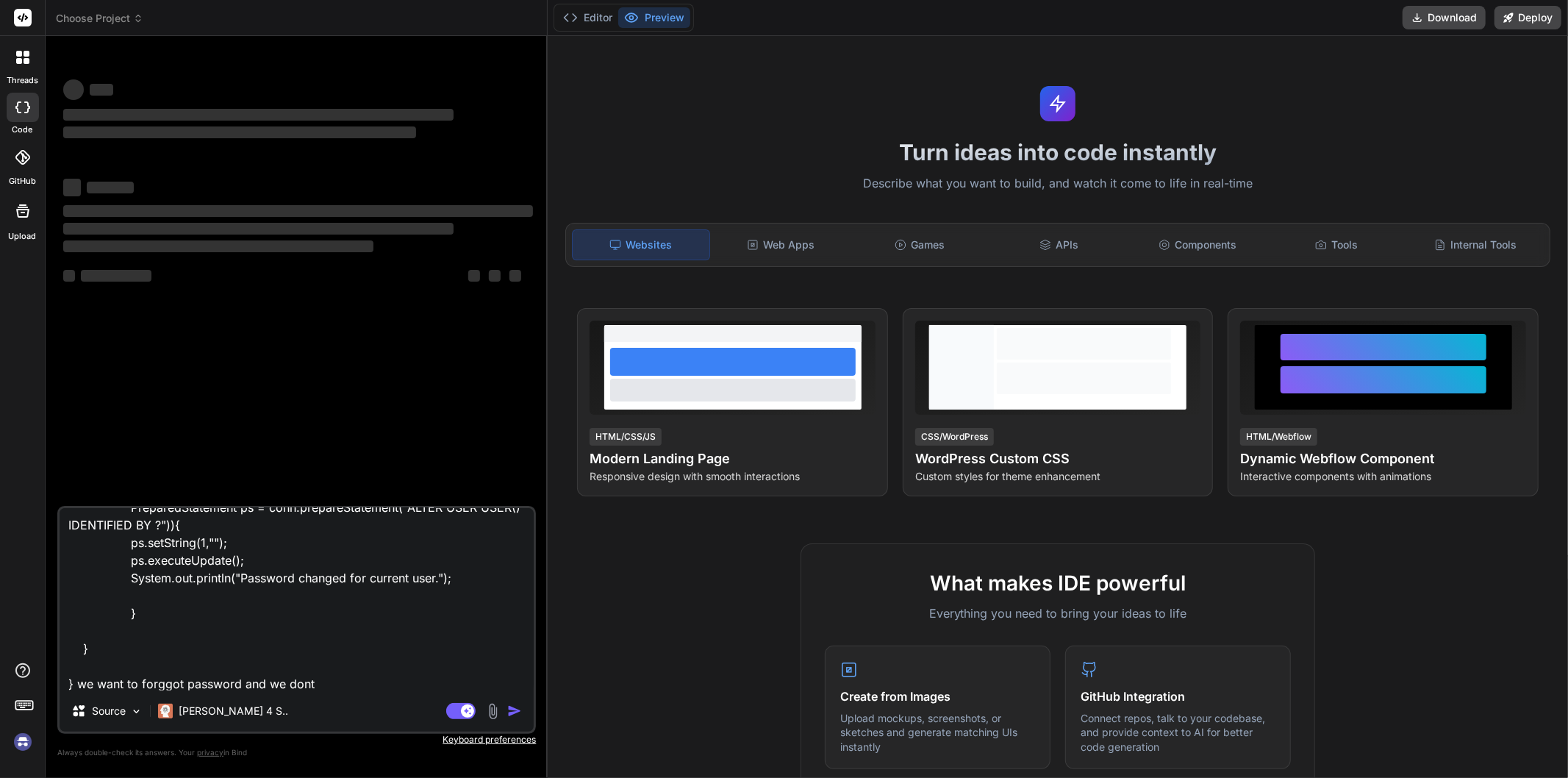
type textarea "x"
type textarea "given code public static void main(String[] args)throws Exception { [DOMAIN_NAM…"
type textarea "x"
type textarea "given code public static void main(String[] args)throws Exception { [DOMAIN_NAM…"
type textarea "x"
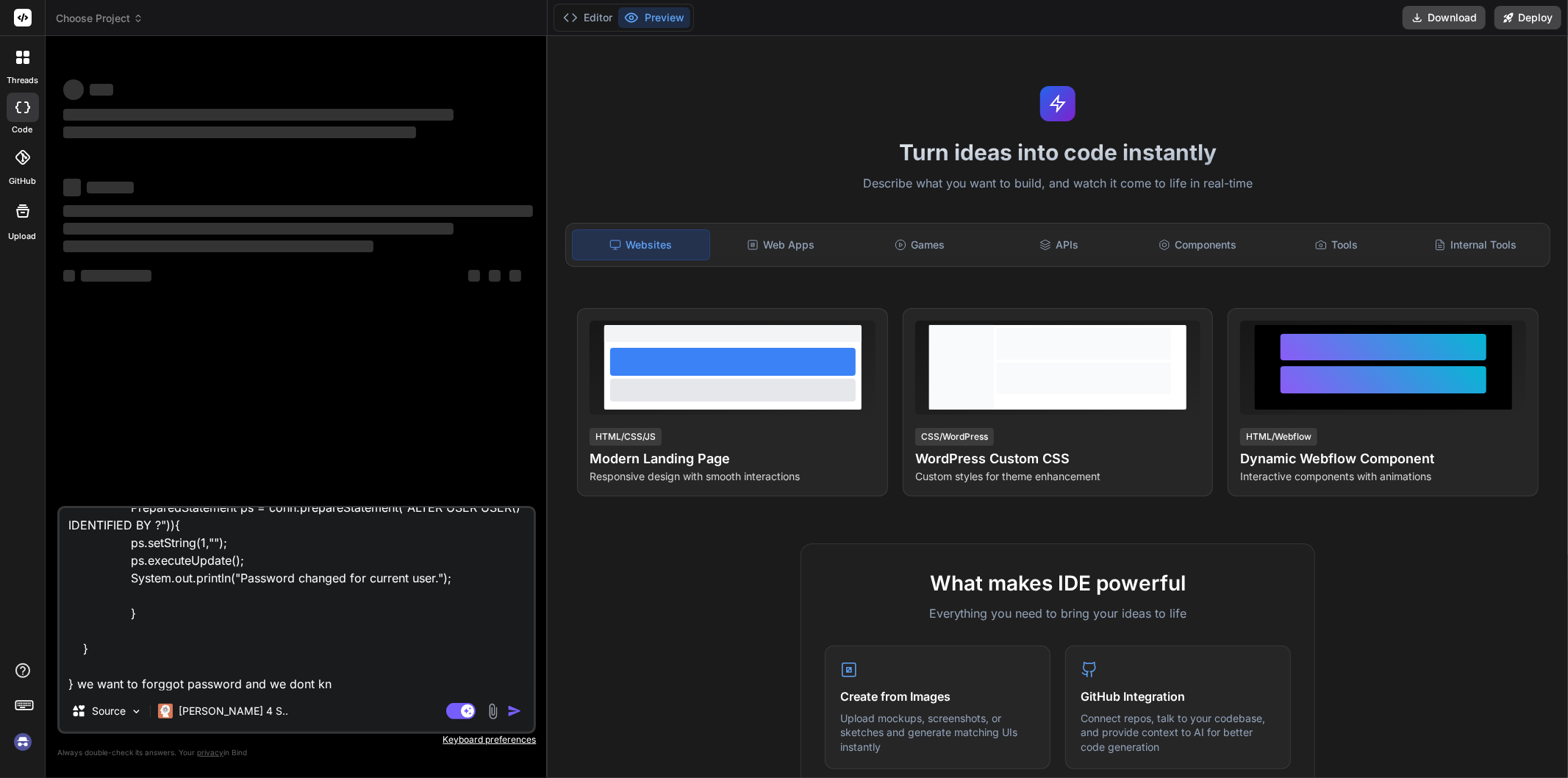
type textarea "given code public static void main(String[] args)throws Exception { [DOMAIN_NAM…"
type textarea "x"
type textarea "given code public static void main(String[] args)throws Exception { [DOMAIN_NAM…"
type textarea "x"
type textarea "given code public static void main(String[] args)throws Exception { [DOMAIN_NAM…"
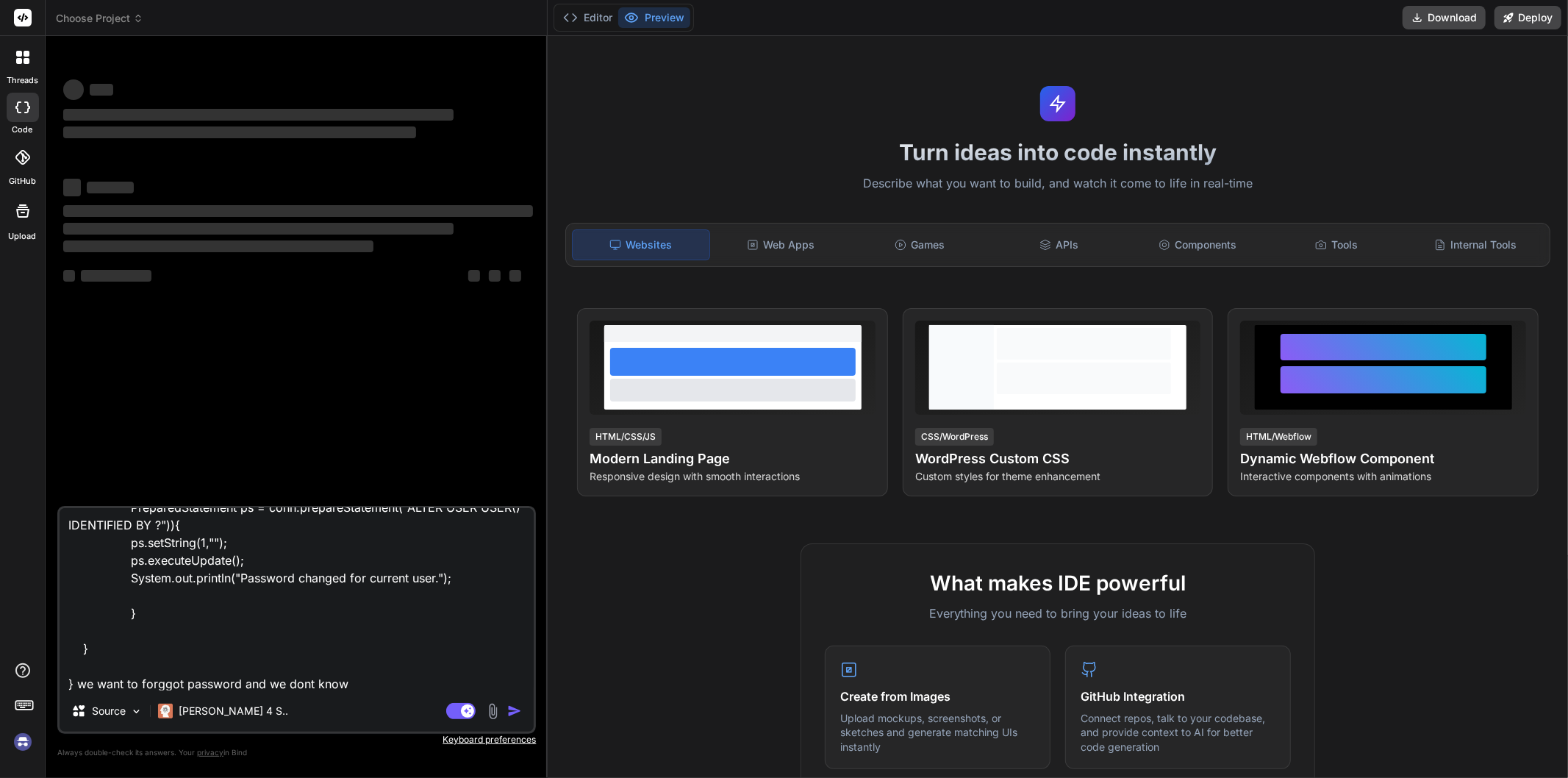
type textarea "x"
type textarea "given code public static void main(String[] args)throws Exception { [DOMAIN_NAM…"
type textarea "x"
type textarea "given code public static void main(String[] args)throws Exception { [DOMAIN_NAM…"
type textarea "x"
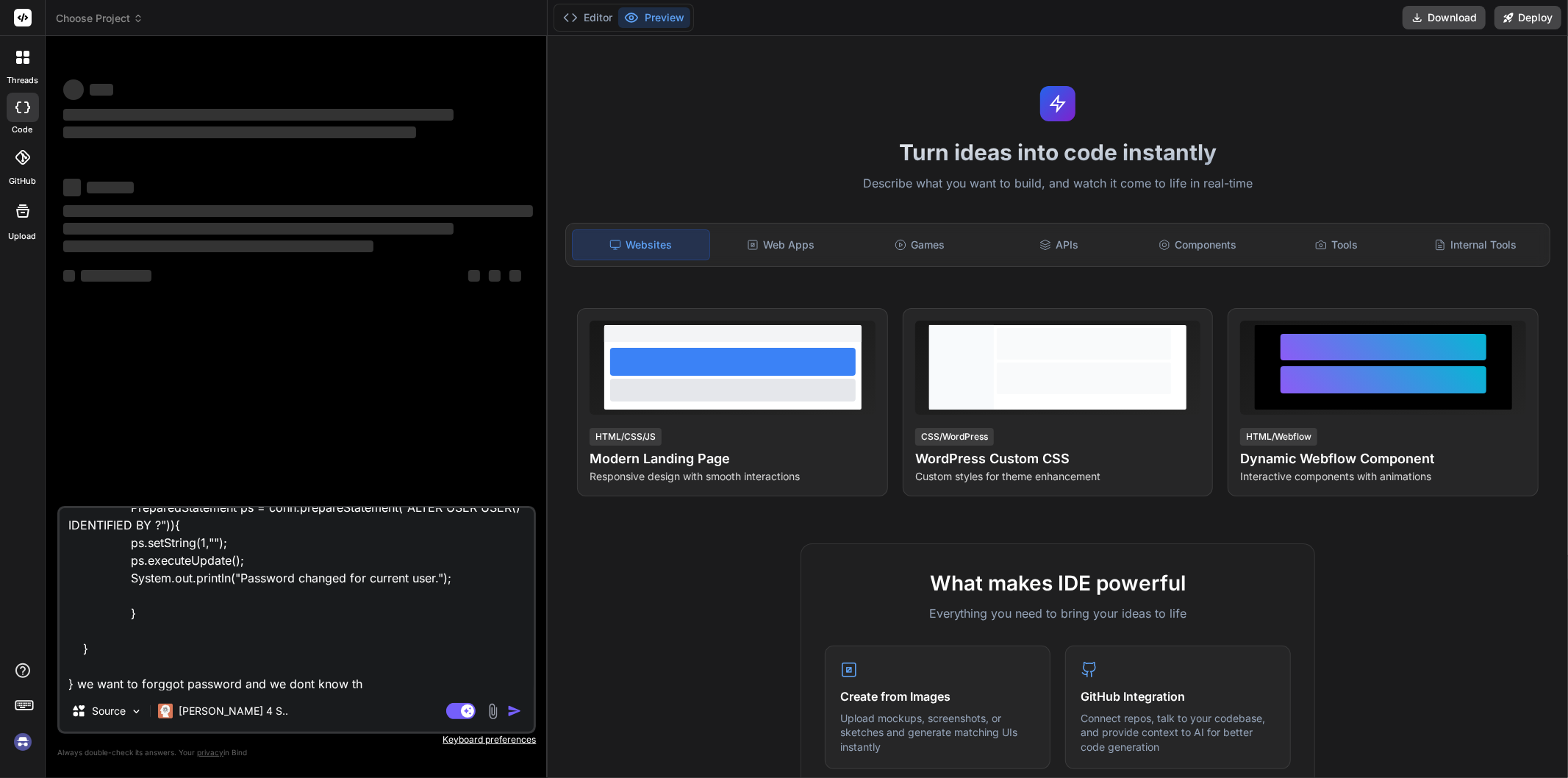
type textarea "given code public static void main(String[] args)throws Exception { [DOMAIN_NAM…"
type textarea "x"
type textarea "given code public static void main(String[] args)throws Exception { [DOMAIN_NAM…"
type textarea "x"
type textarea "given code public static void main(String[] args)throws Exception { [DOMAIN_NAM…"
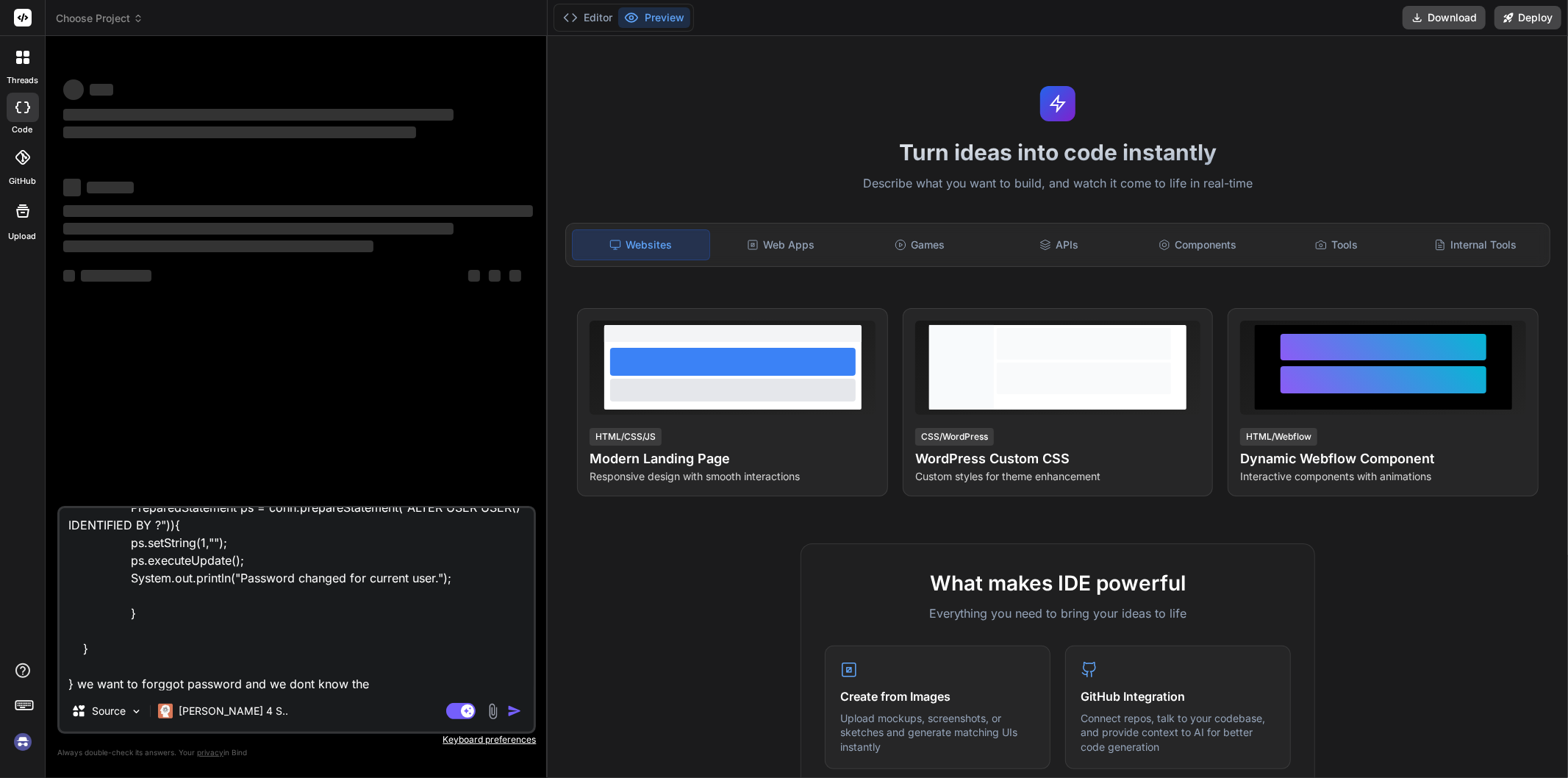
type textarea "x"
type textarea "given code public static void main(String[] args)throws Exception { [DOMAIN_NAM…"
type textarea "x"
type textarea "given code public static void main(String[] args)throws Exception { [DOMAIN_NAM…"
type textarea "x"
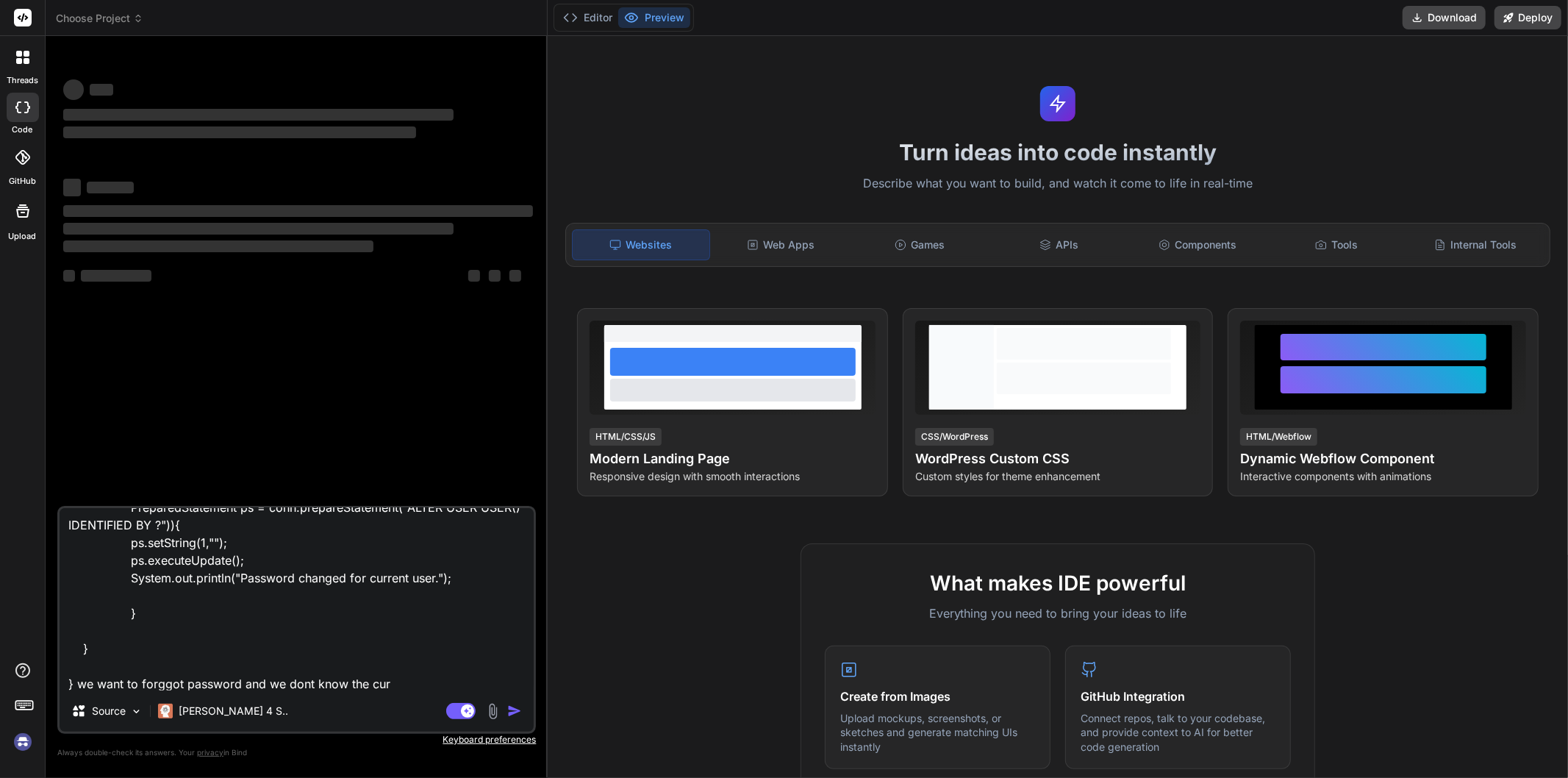
type textarea "given code public static void main(String[] args)throws Exception { [DOMAIN_NAM…"
type textarea "x"
type textarea "given code public static void main(String[] args)throws Exception { [DOMAIN_NAM…"
type textarea "x"
type textarea "given code public static void main(String[] args)throws Exception { [DOMAIN_NAM…"
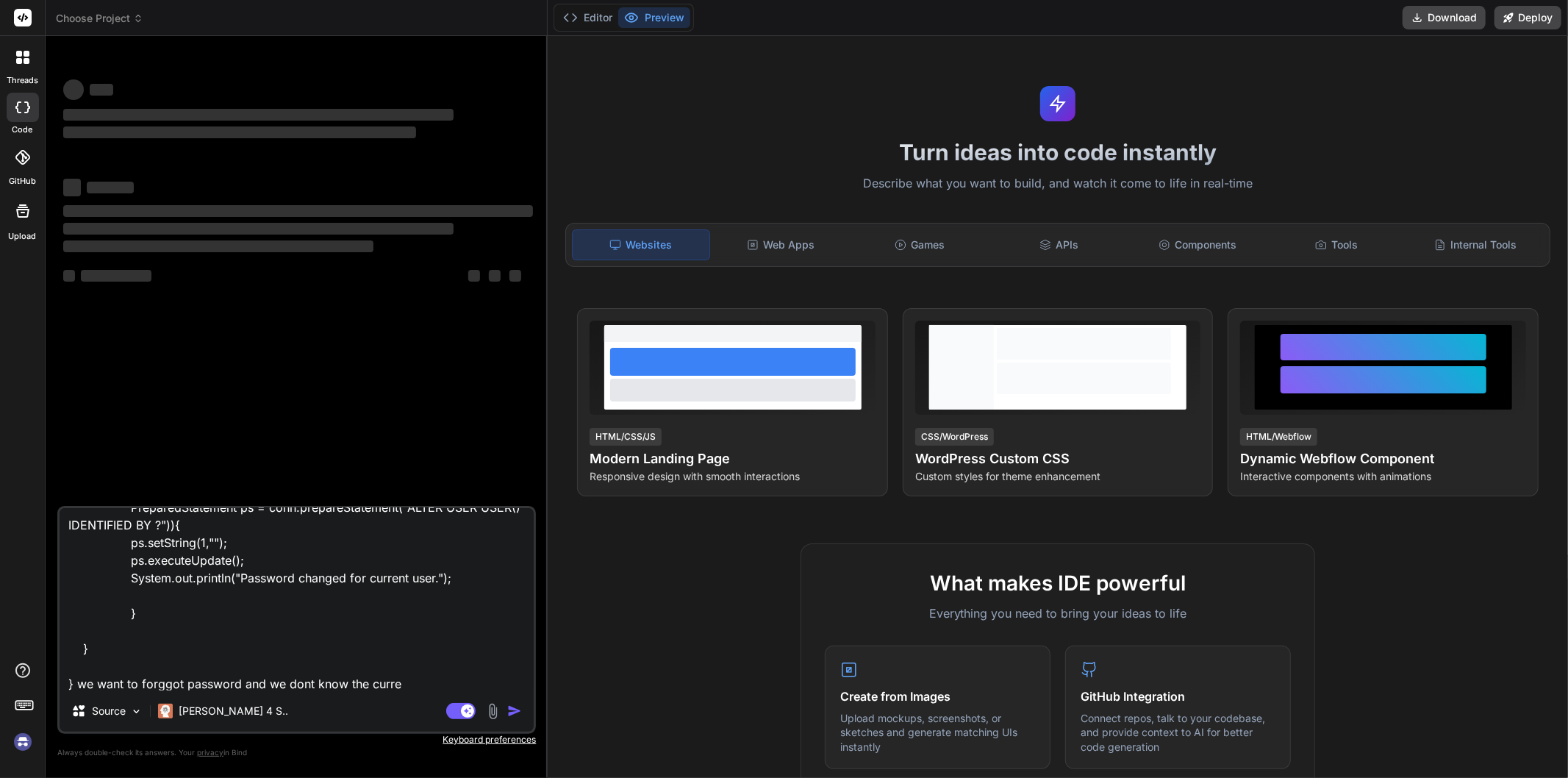
type textarea "x"
type textarea "given code public static void main(String[] args)throws Exception { [DOMAIN_NAM…"
type textarea "x"
type textarea "given code public static void main(String[] args)throws Exception { [DOMAIN_NAM…"
type textarea "x"
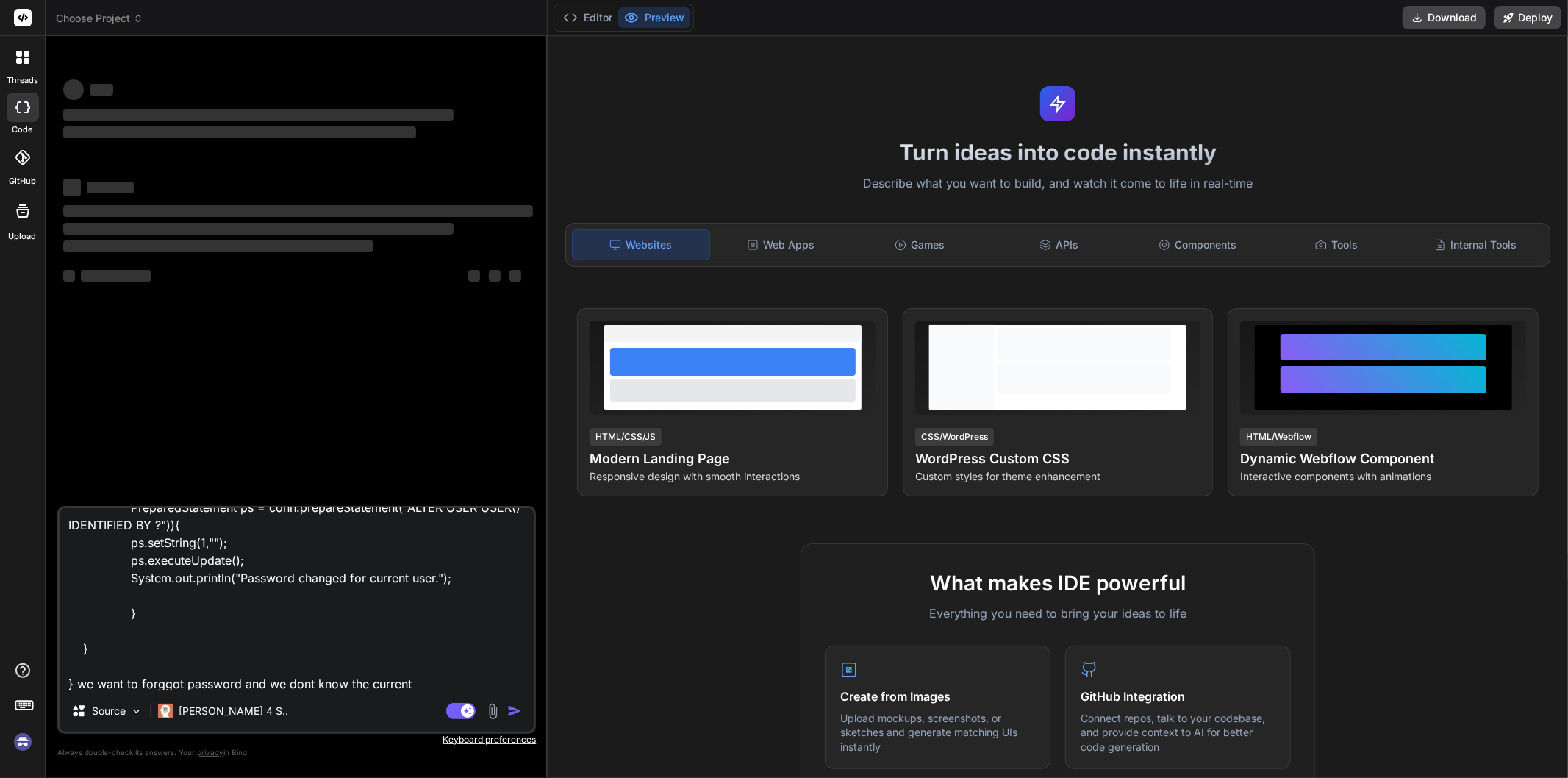
type textarea "given code public static void main(String[] args)throws Exception { [DOMAIN_NAM…"
type textarea "x"
type textarea "given code public static void main(String[] args)throws Exception { [DOMAIN_NAM…"
type textarea "x"
type textarea "given code public static void main(String[] args)throws Exception { [DOMAIN_NAM…"
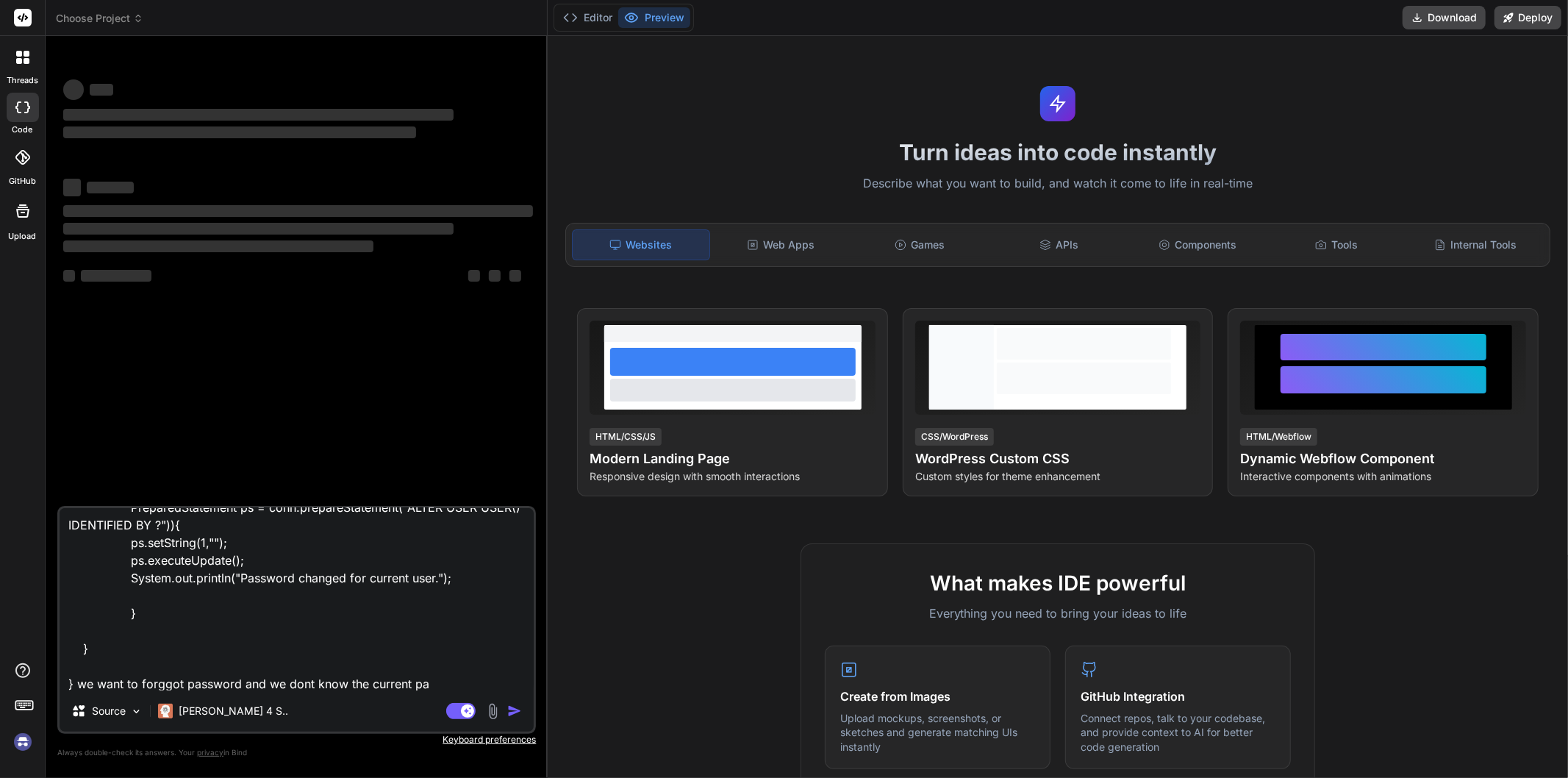
type textarea "x"
type textarea "given code public static void main(String[] args)throws Exception { [DOMAIN_NAM…"
type textarea "x"
type textarea "given code public static void main(String[] args)throws Exception { [DOMAIN_NAM…"
type textarea "x"
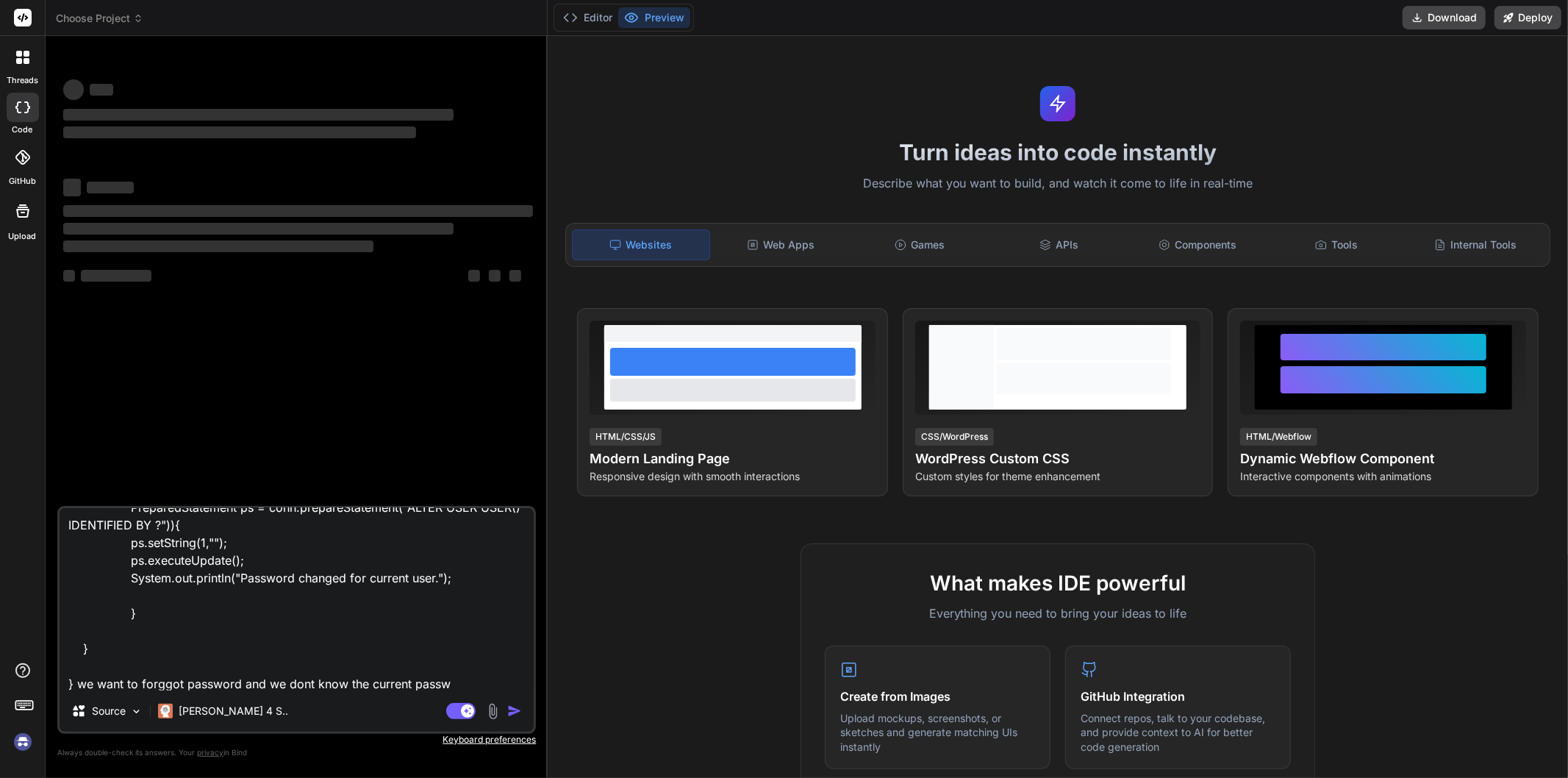
type textarea "given code public static void main(String[] args)throws Exception { [DOMAIN_NAM…"
type textarea "x"
type textarea "given code public static void main(String[] args)throws Exception { [DOMAIN_NAM…"
type textarea "x"
type textarea "given code public static void main(String[] args)throws Exception { [DOMAIN_NAM…"
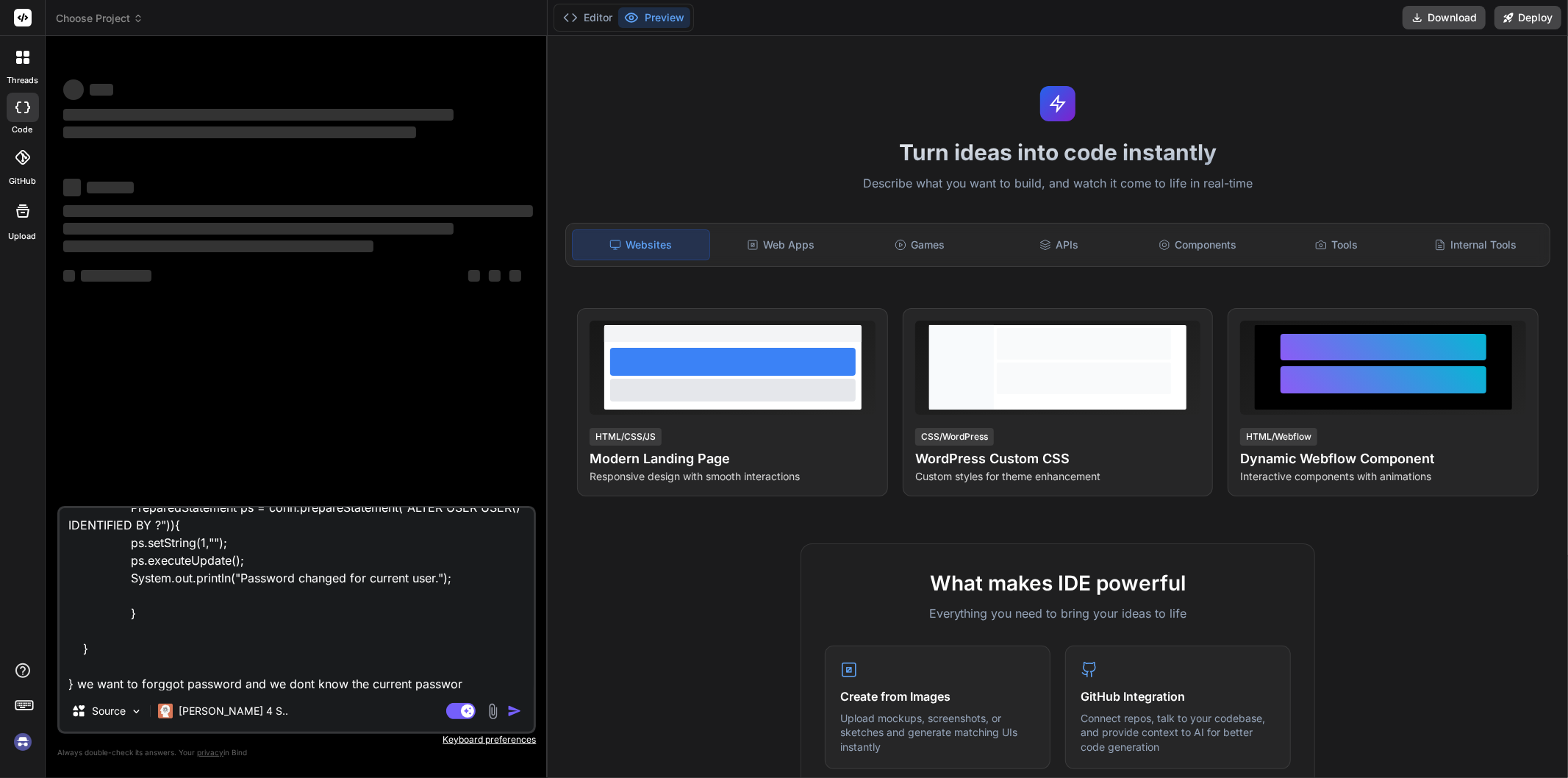
type textarea "x"
type textarea "given code public static void main(String[] args)throws Exception { [DOMAIN_NAM…"
click at [486, 686] on textarea "given code public static void main(String[] args)throws Exception { [DOMAIN_NAM…" at bounding box center [296, 599] width 474 height 182
click at [463, 708] on rect at bounding box center [468, 710] width 13 height 13
click at [463, 708] on rect at bounding box center [460, 711] width 29 height 16
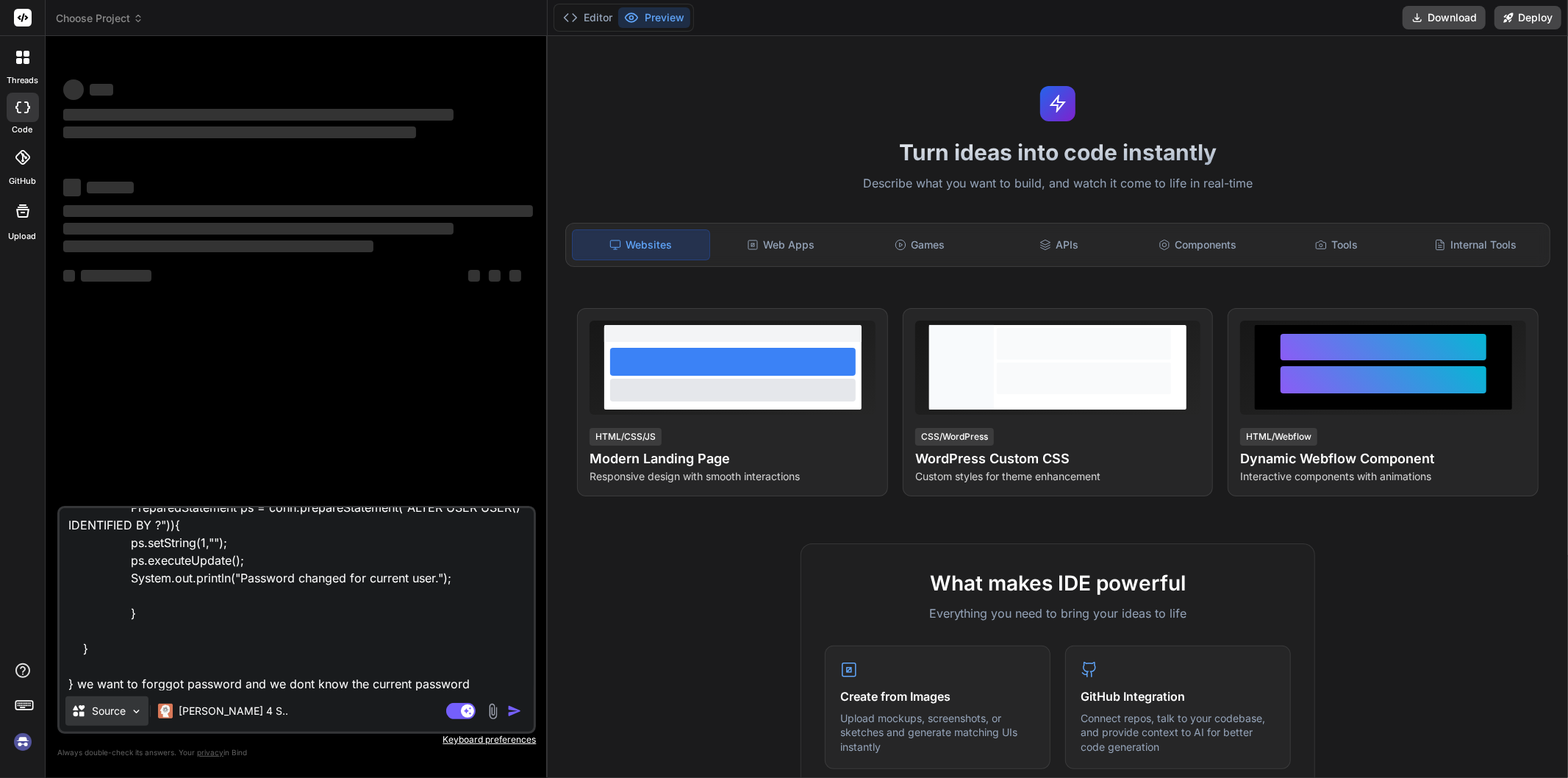
click at [133, 714] on img at bounding box center [137, 711] width 12 height 12
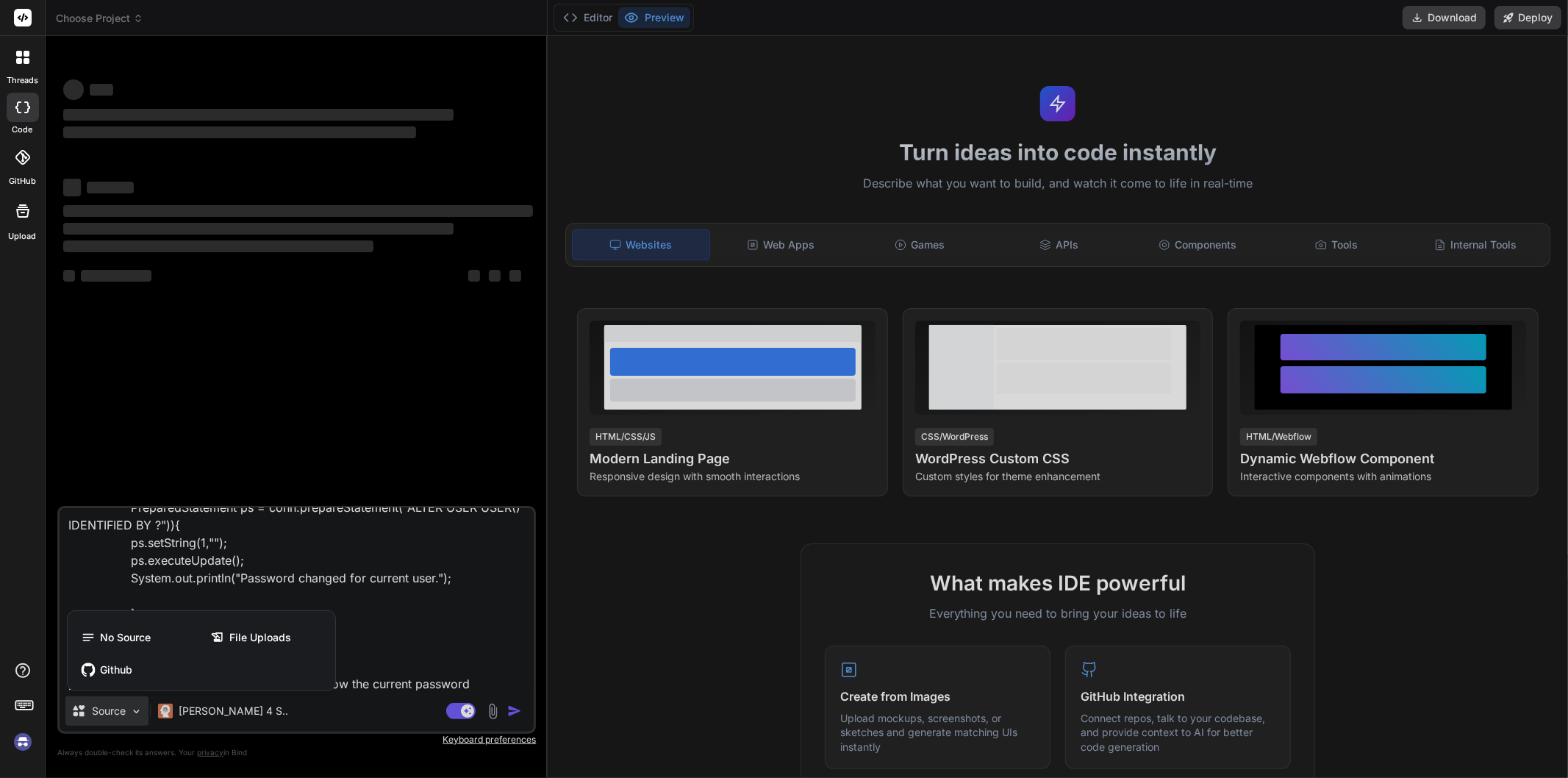
click at [338, 566] on div at bounding box center [784, 389] width 1568 height 778
type textarea "x"
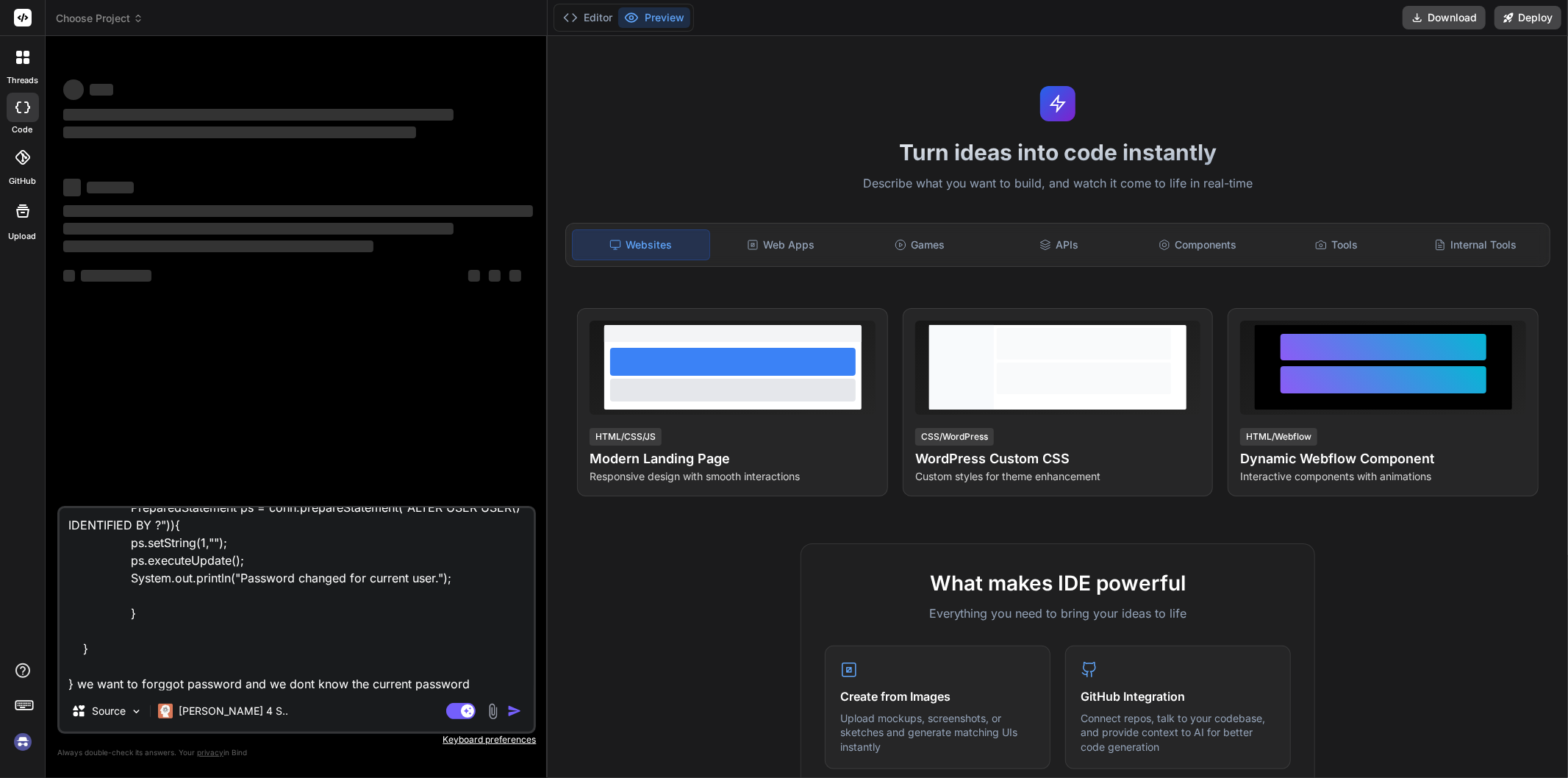
click at [336, 674] on textarea "given code public static void main(String[] args)throws Exception { [DOMAIN_NAM…" at bounding box center [296, 599] width 474 height 182
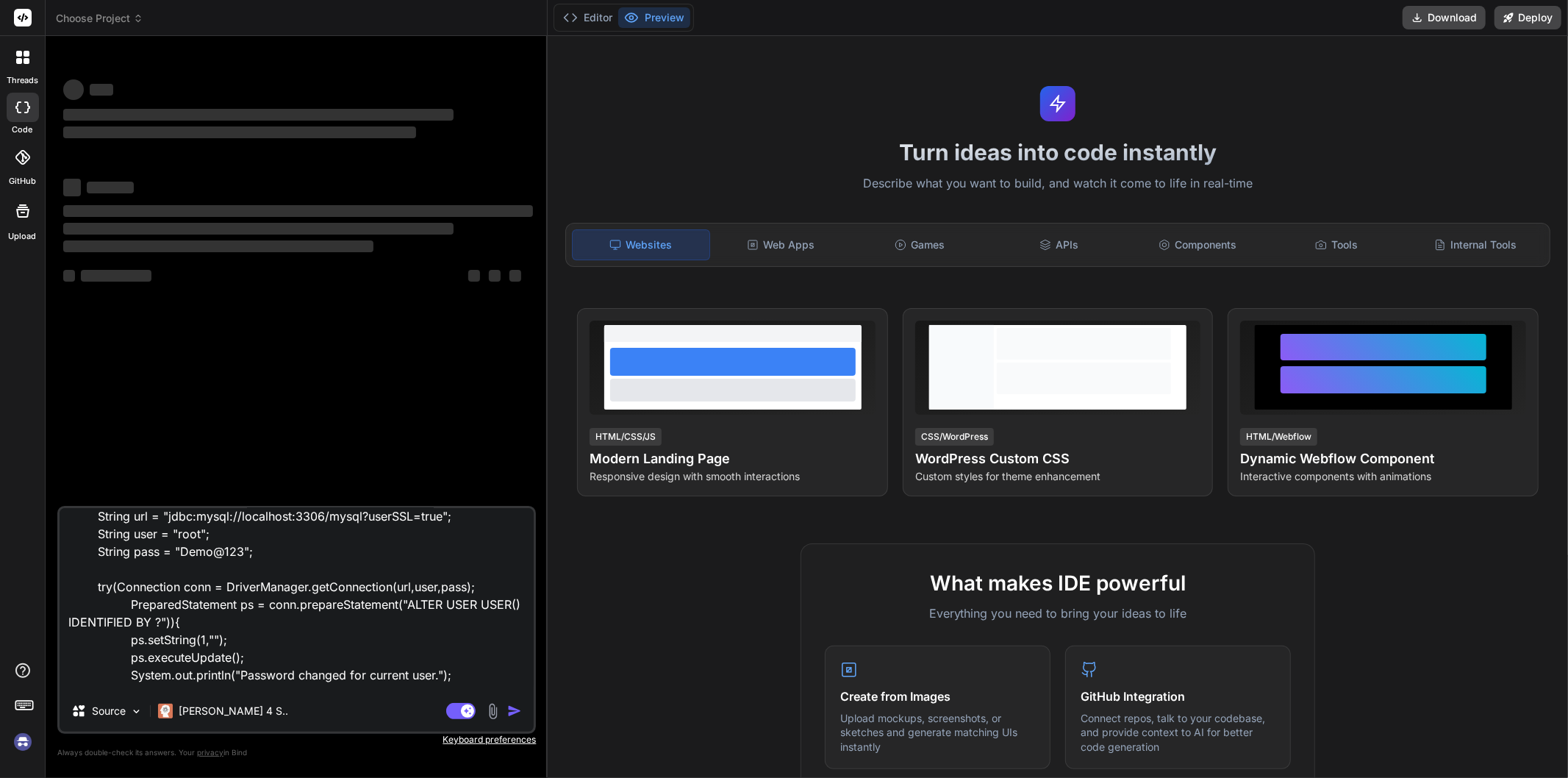
scroll to position [0, 0]
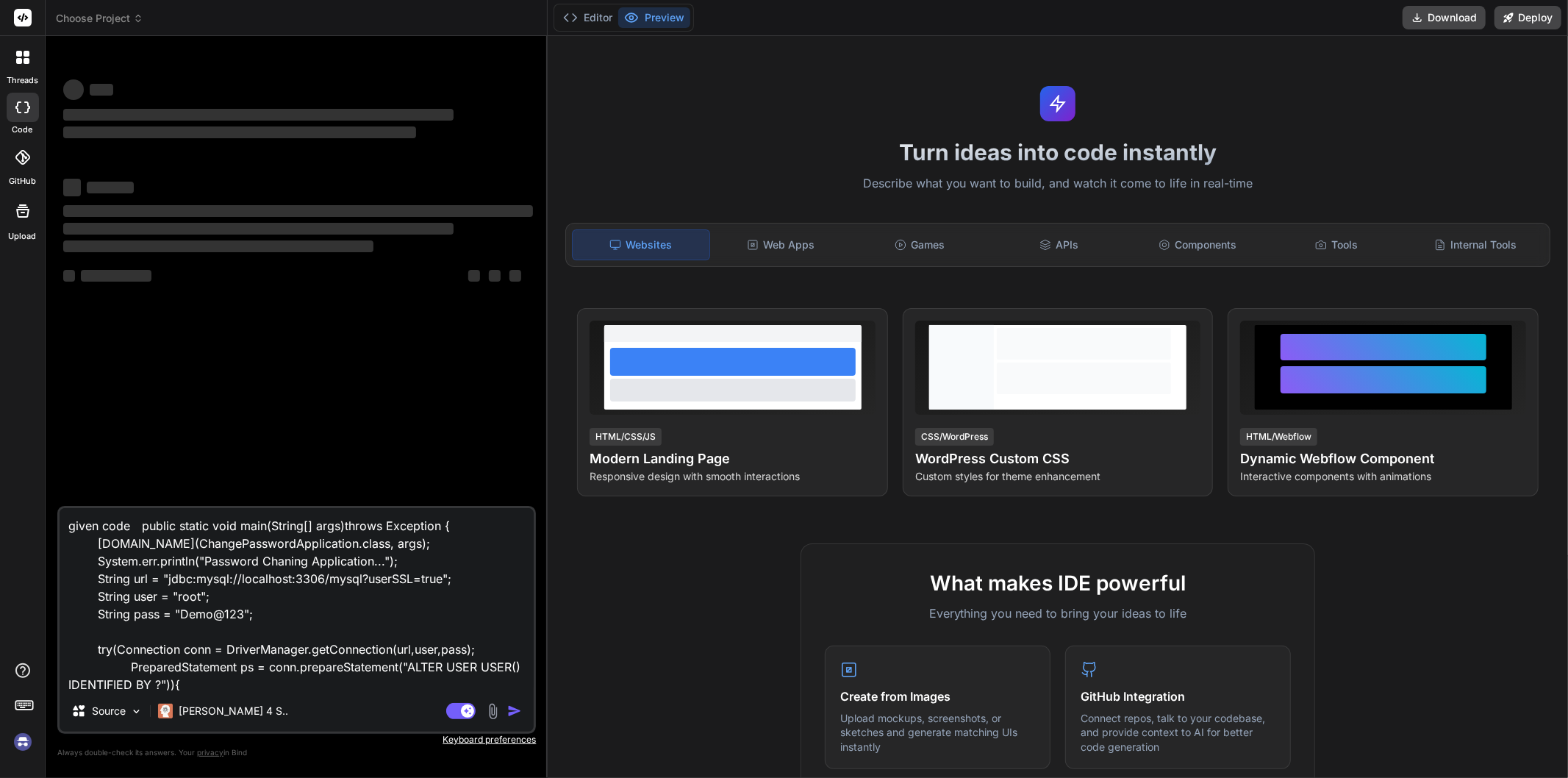
drag, startPoint x: 486, startPoint y: 687, endPoint x: 48, endPoint y: 478, distance: 485.3
click at [48, 478] on div "Bind AI Web Search Created with Pixso. Code Generator ‌ ‌ ‌ ‌ ‌ ‌ ‌ ‌ ‌ ‌ ‌ ‌ ‌…" at bounding box center [296, 406] width 502 height 741
type textarea "x"
